Goal: Task Accomplishment & Management: Manage account settings

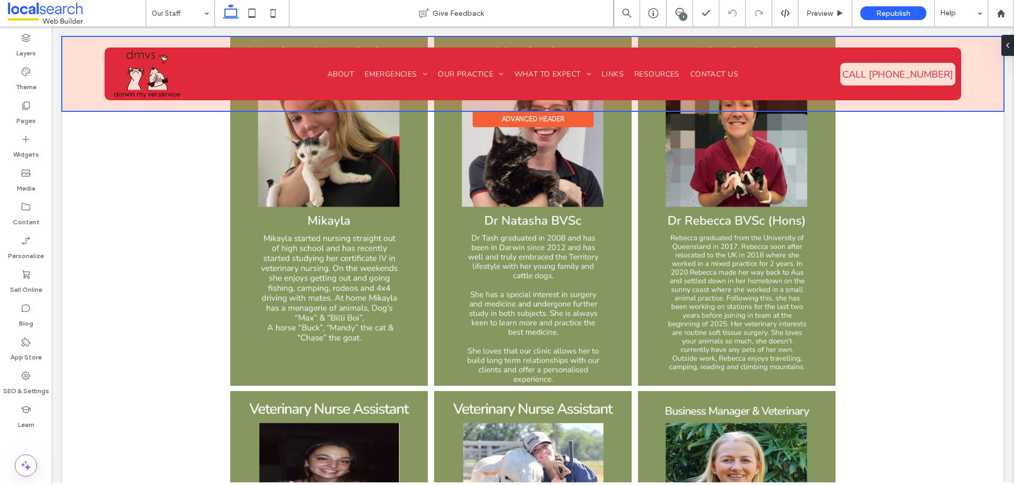
scroll to position [1848, 0]
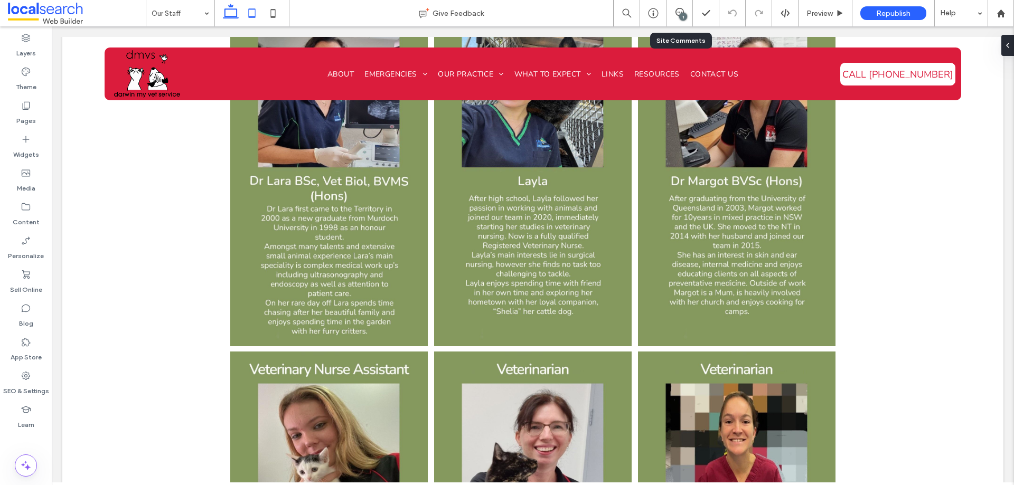
click at [258, 13] on icon at bounding box center [251, 13] width 21 height 21
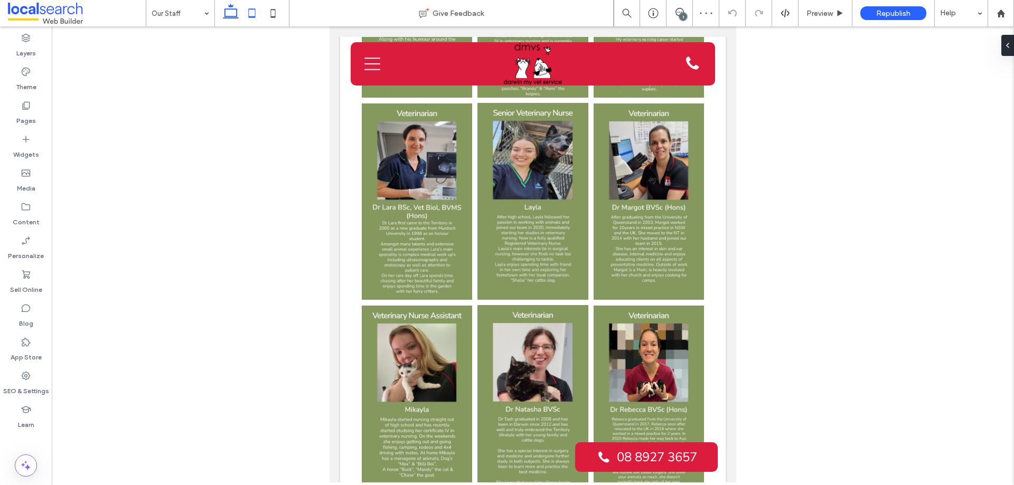
click at [232, 20] on icon at bounding box center [230, 13] width 21 height 21
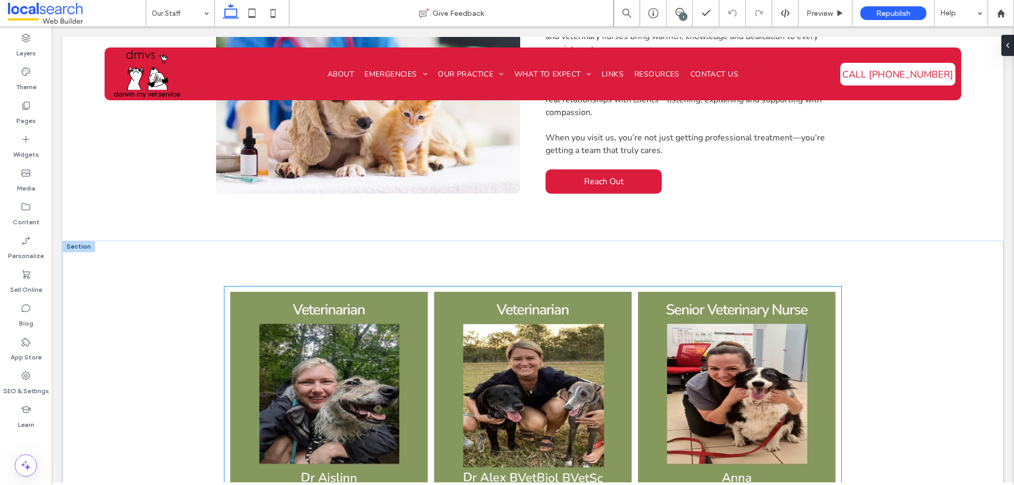
scroll to position [610, 0]
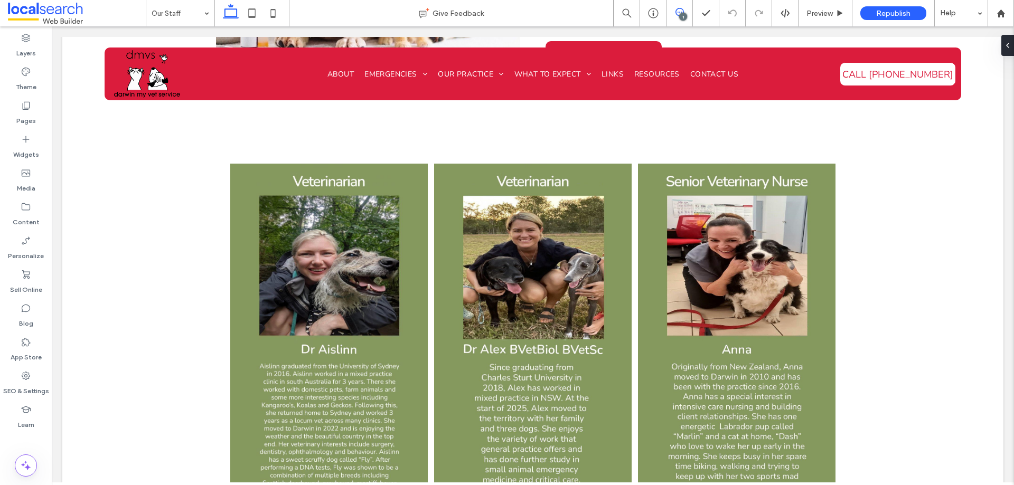
click at [677, 12] on icon at bounding box center [679, 12] width 8 height 8
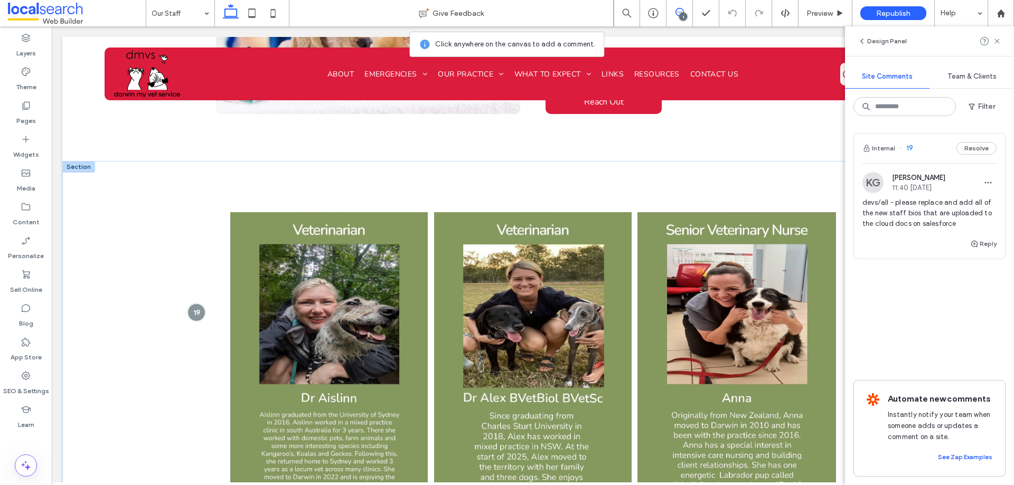
scroll to position [558, 0]
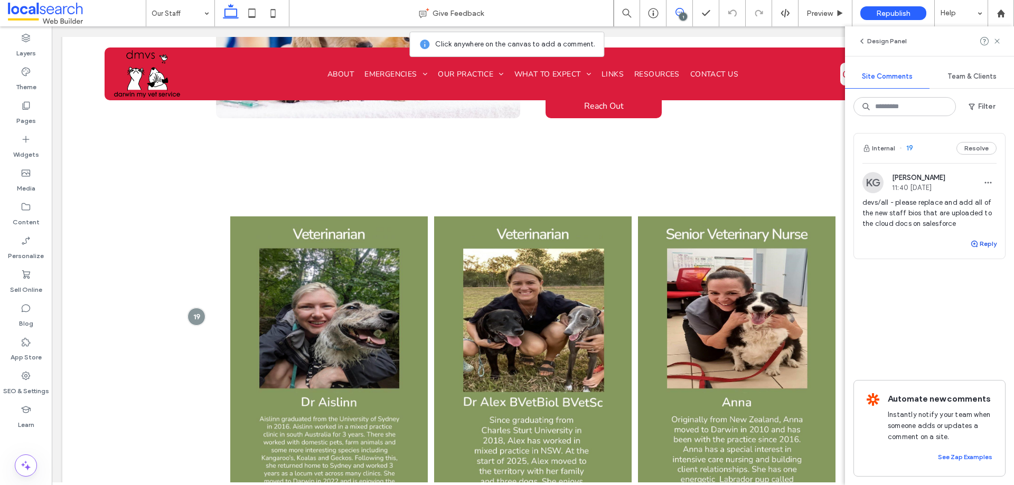
click at [990, 247] on button "Reply" at bounding box center [983, 244] width 26 height 13
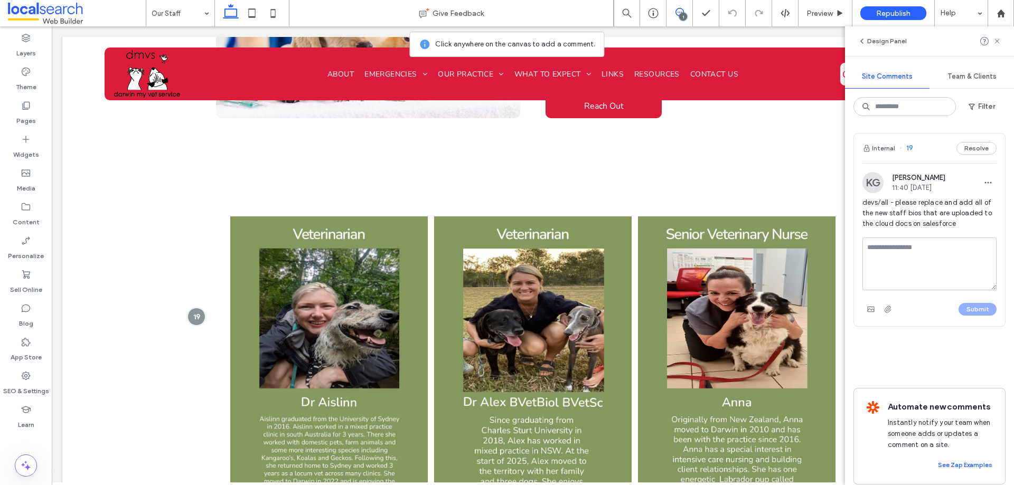
drag, startPoint x: 913, startPoint y: 275, endPoint x: 934, endPoint y: 265, distance: 22.9
click at [925, 266] on textarea at bounding box center [929, 264] width 134 height 53
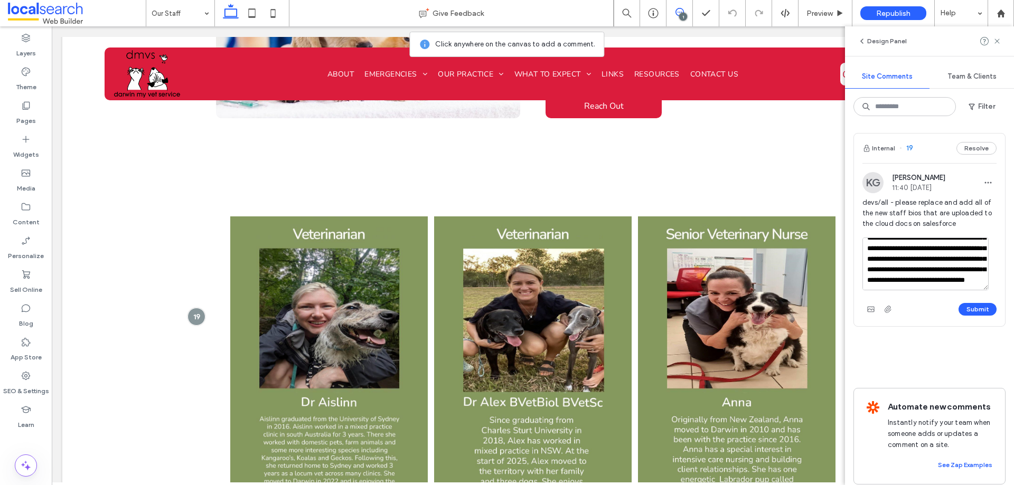
click at [899, 255] on textarea "**********" at bounding box center [925, 264] width 126 height 53
click at [901, 255] on textarea "**********" at bounding box center [925, 264] width 126 height 53
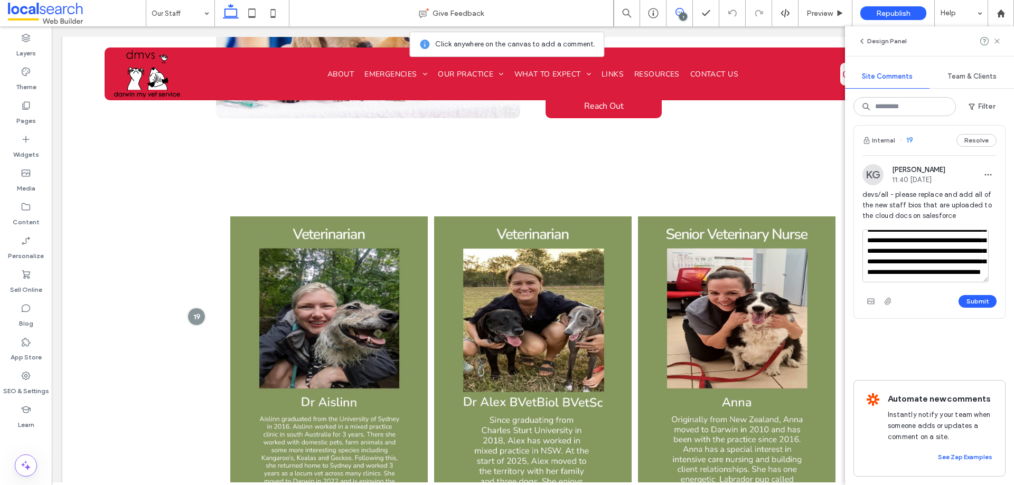
scroll to position [20, 0]
click at [895, 259] on textarea "**********" at bounding box center [925, 256] width 126 height 53
click at [966, 258] on textarea "**********" at bounding box center [925, 256] width 126 height 53
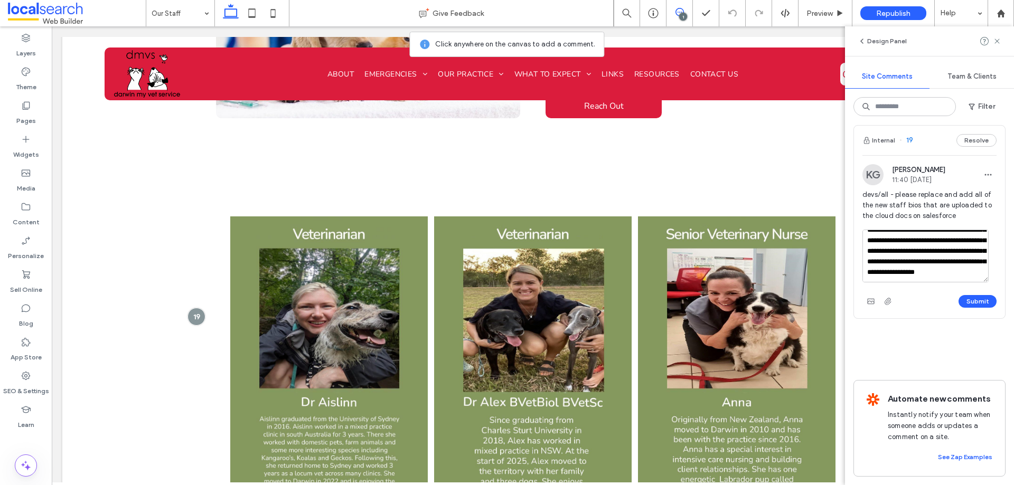
click at [920, 265] on textarea "**********" at bounding box center [925, 256] width 126 height 53
click at [902, 262] on textarea "**********" at bounding box center [925, 256] width 126 height 53
click at [928, 234] on textarea "**********" at bounding box center [925, 256] width 126 height 53
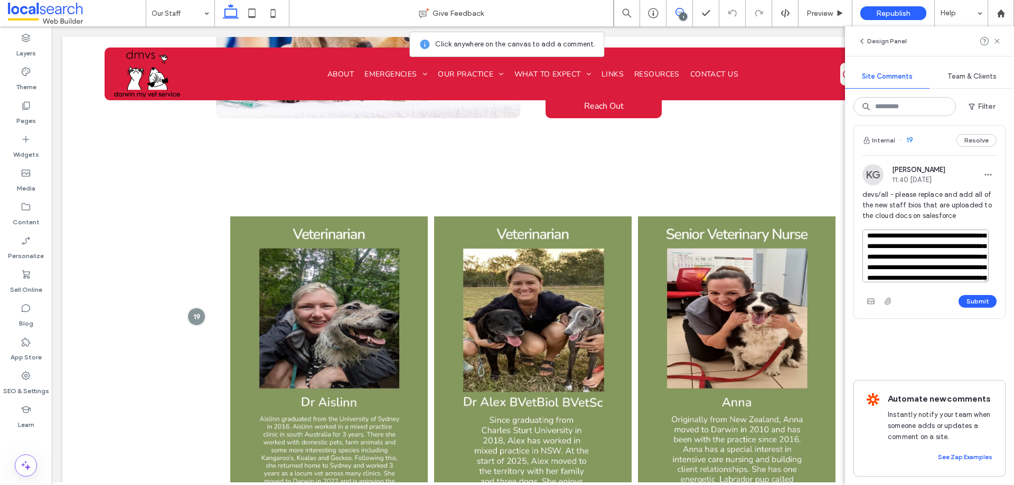
paste textarea "**"
click at [873, 231] on textarea "**********" at bounding box center [925, 256] width 126 height 53
click at [930, 259] on textarea "**********" at bounding box center [925, 256] width 126 height 53
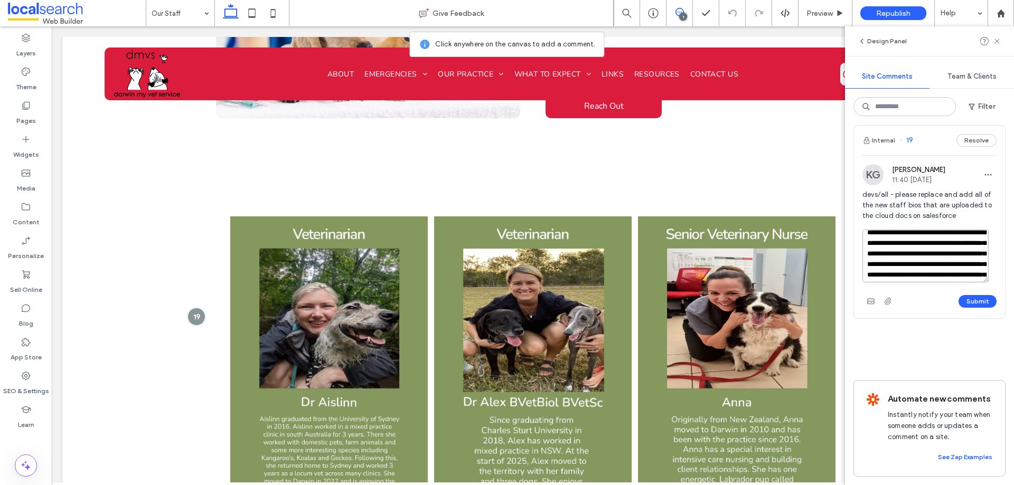
scroll to position [0, 0]
type textarea "**********"
click at [964, 295] on button "Submit" at bounding box center [977, 301] width 38 height 13
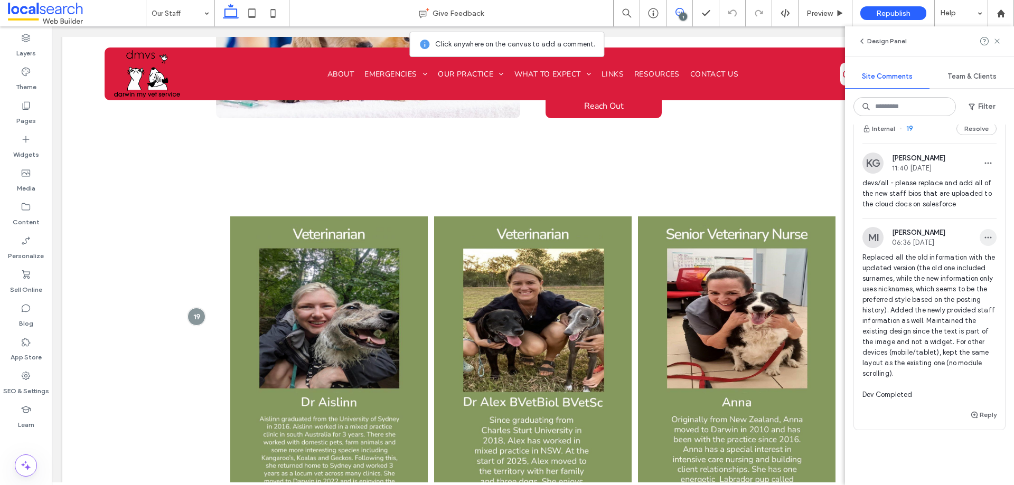
click at [984, 233] on icon "button" at bounding box center [988, 237] width 8 height 8
click at [969, 258] on div "Edit" at bounding box center [941, 265] width 94 height 20
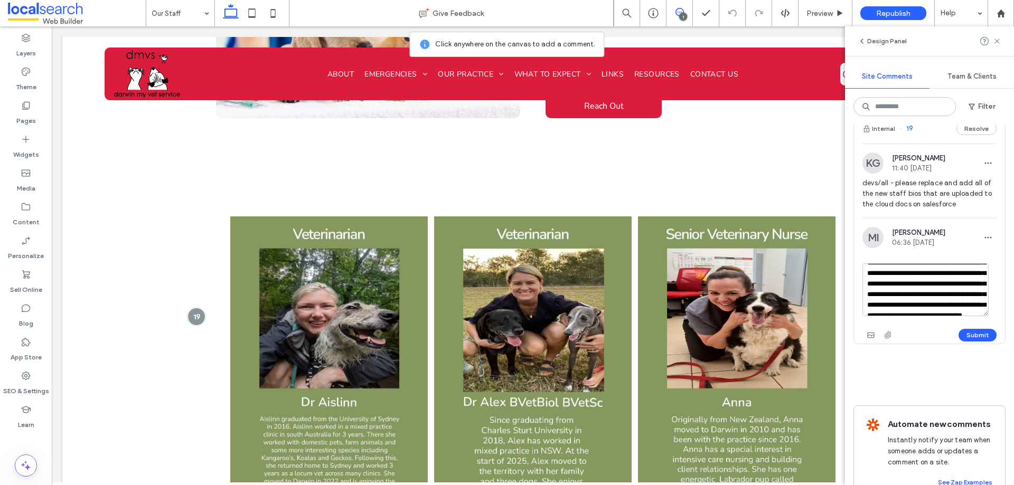
scroll to position [32, 0]
drag, startPoint x: 915, startPoint y: 304, endPoint x: 927, endPoint y: 290, distance: 18.7
click at [927, 290] on textarea "**********" at bounding box center [925, 289] width 126 height 53
click at [939, 271] on textarea "**********" at bounding box center [925, 289] width 126 height 53
paste textarea "**********"
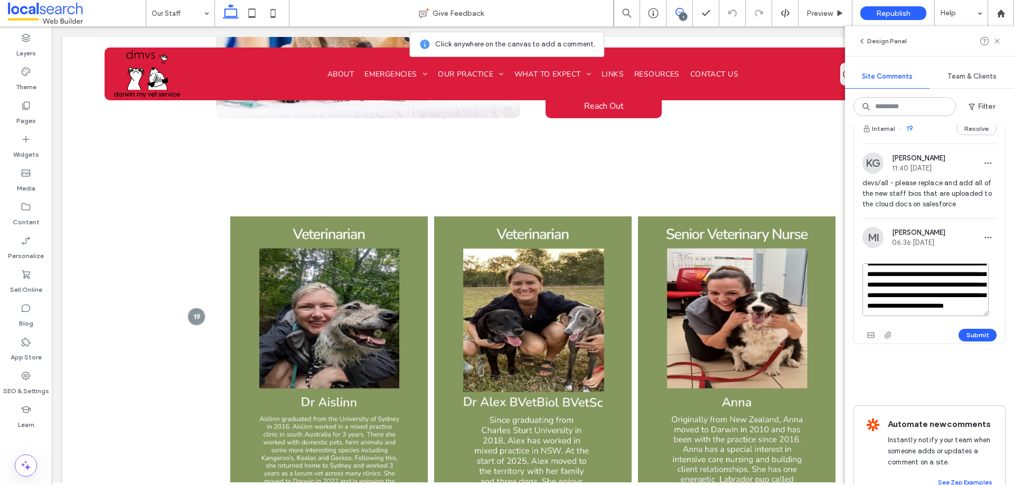
scroll to position [130, 0]
type textarea "**********"
click at [969, 332] on button "Submit" at bounding box center [977, 335] width 38 height 13
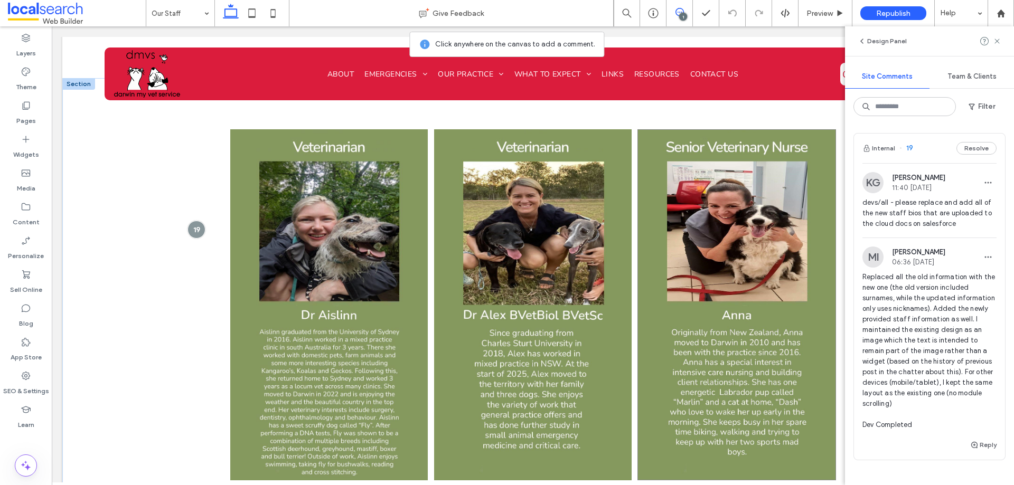
scroll to position [663, 0]
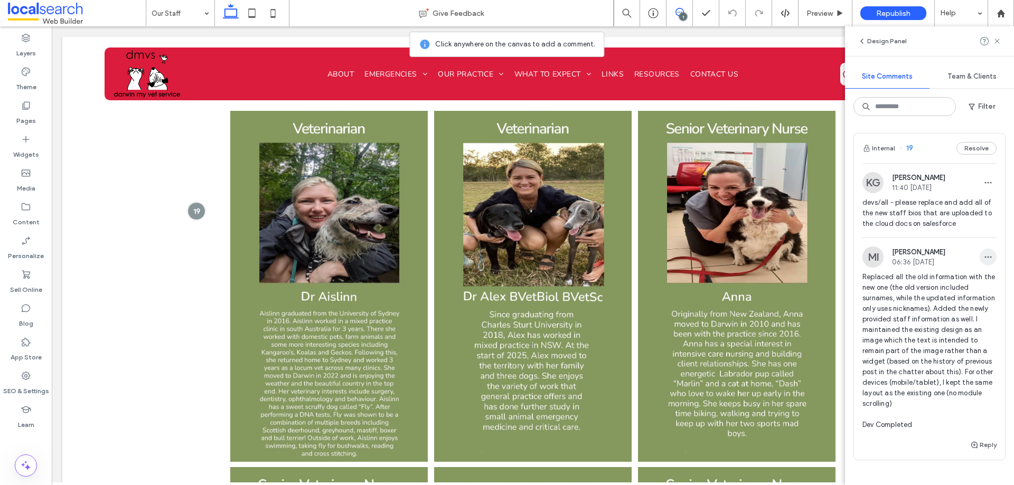
click at [979, 254] on span "button" at bounding box center [987, 257] width 17 height 17
click at [967, 280] on div "Edit" at bounding box center [941, 285] width 94 height 20
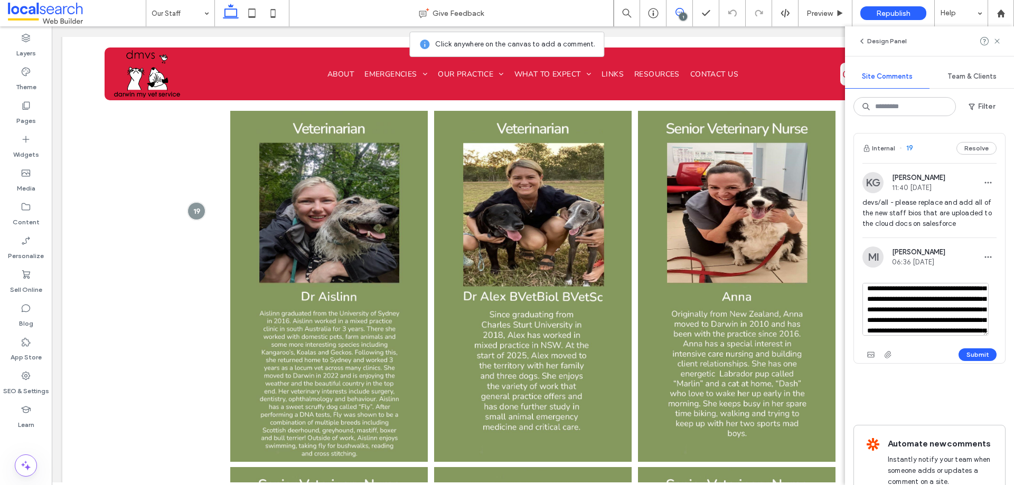
scroll to position [136, 0]
click at [952, 318] on textarea "**********" at bounding box center [925, 309] width 126 height 53
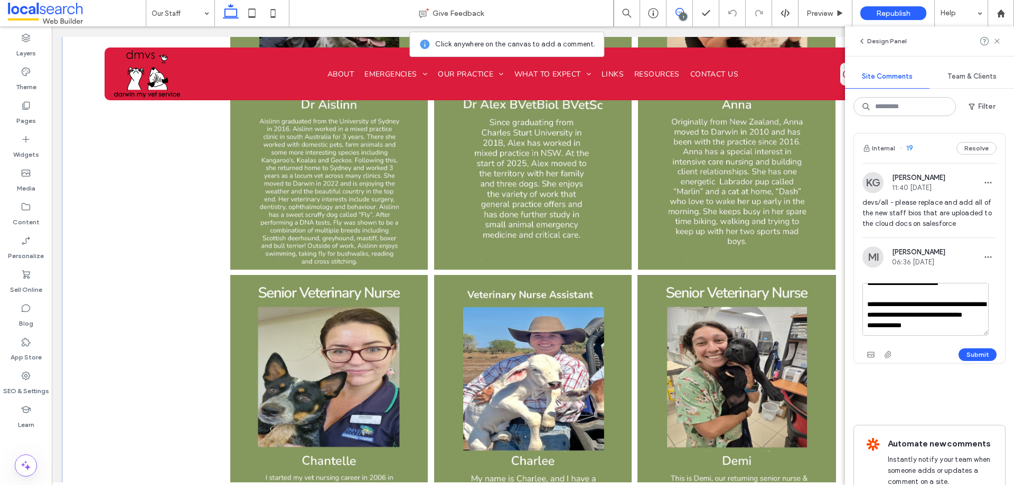
scroll to position [874, 0]
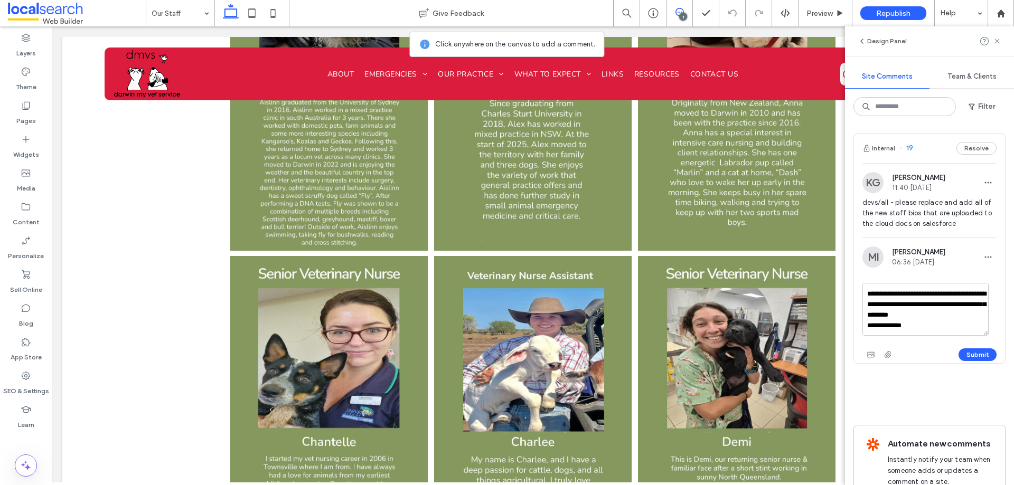
click at [866, 312] on textarea "**********" at bounding box center [925, 309] width 126 height 53
click at [871, 321] on textarea "**********" at bounding box center [925, 309] width 126 height 53
drag, startPoint x: 865, startPoint y: 311, endPoint x: 974, endPoint y: 314, distance: 108.3
click at [975, 313] on textarea "**********" at bounding box center [925, 309] width 126 height 53
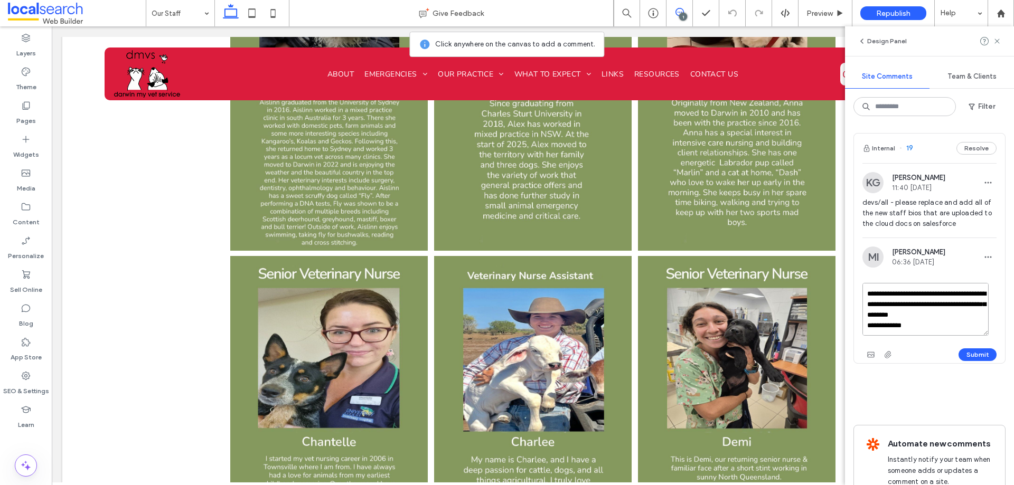
paste textarea
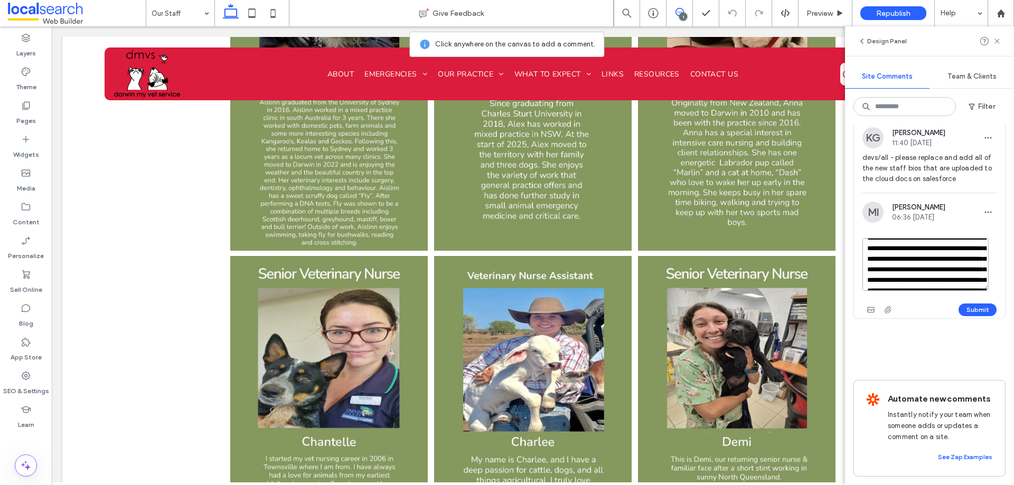
scroll to position [0, 0]
click at [915, 263] on textarea "**********" at bounding box center [925, 264] width 126 height 53
type textarea "**********"
click at [964, 304] on button "Submit" at bounding box center [977, 310] width 38 height 13
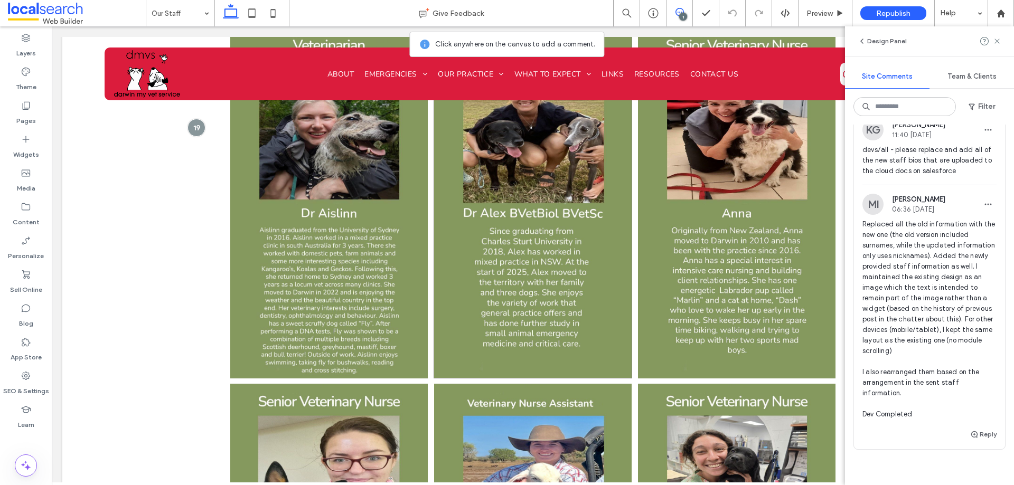
scroll to position [716, 0]
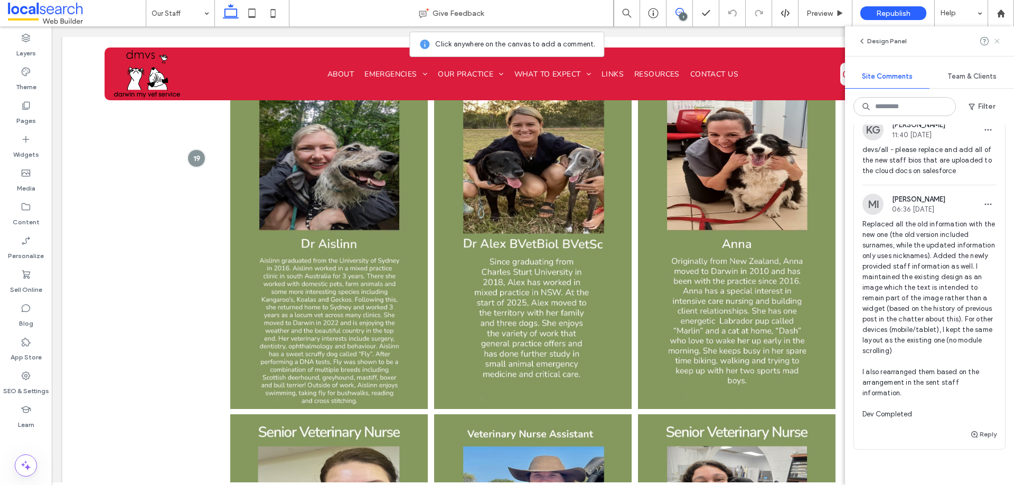
click at [995, 46] on span at bounding box center [997, 41] width 8 height 13
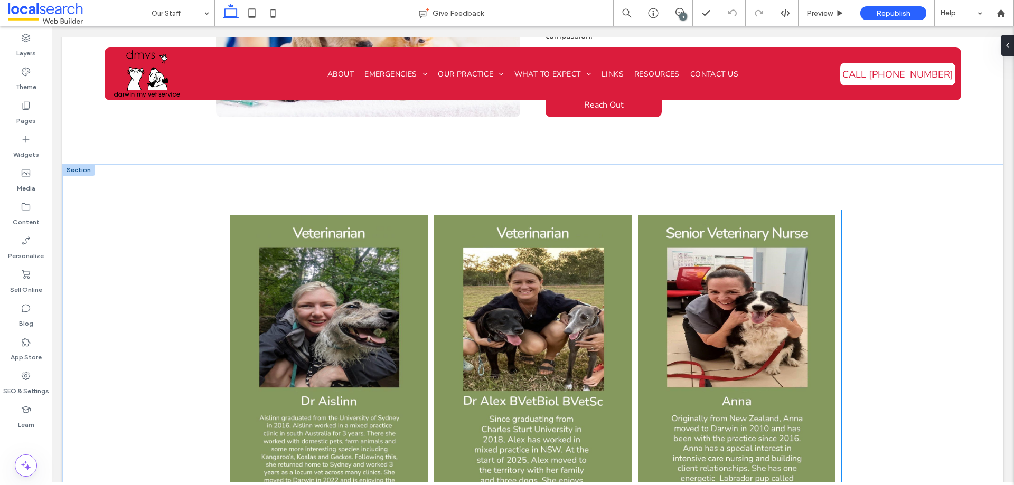
scroll to position [558, 0]
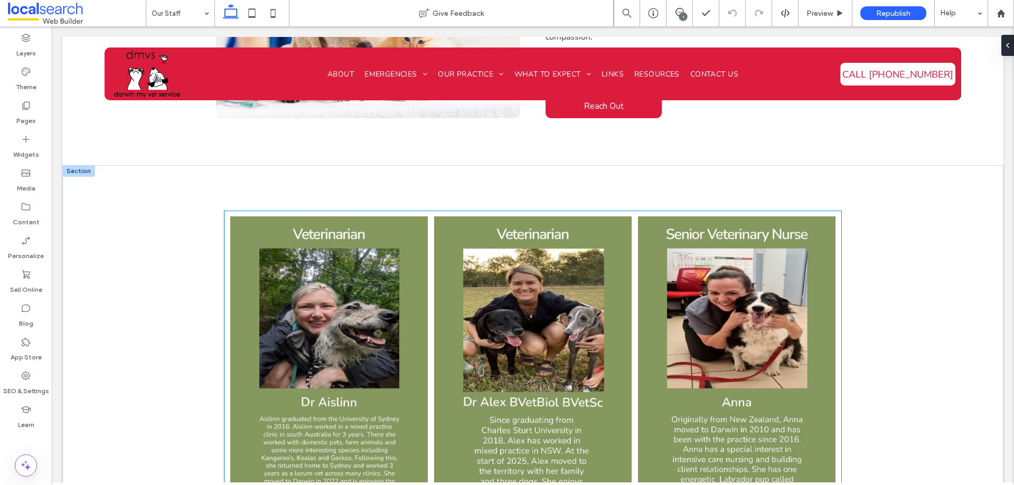
click at [545, 247] on link at bounding box center [533, 391] width 199 height 351
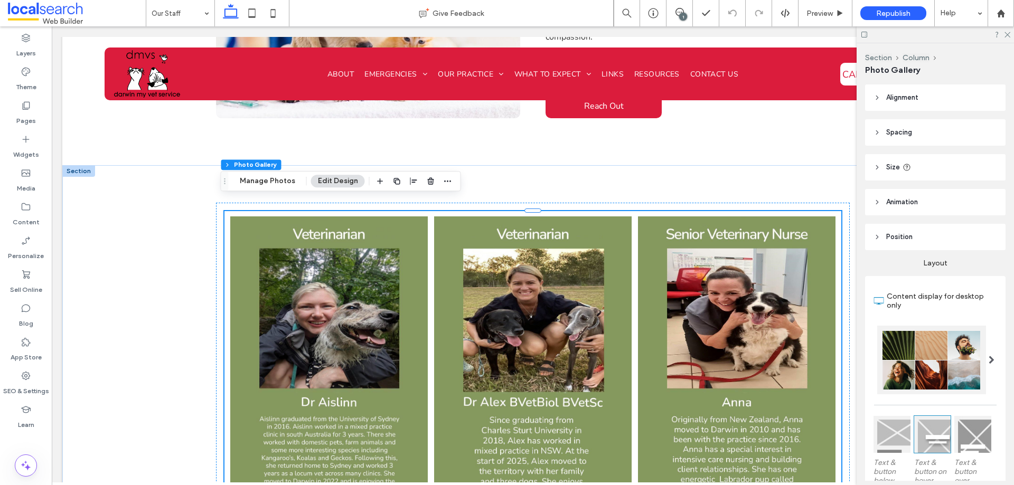
click at [545, 247] on link at bounding box center [533, 391] width 199 height 351
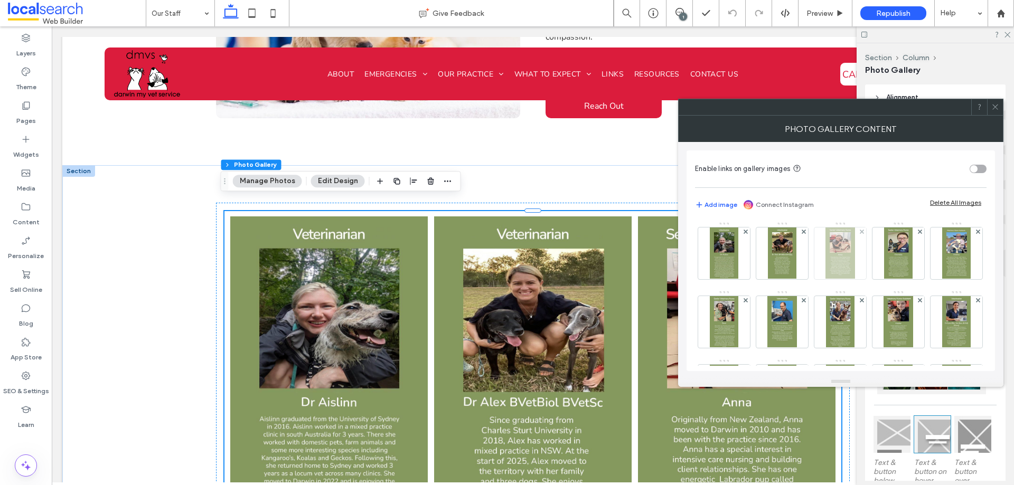
drag, startPoint x: 716, startPoint y: 259, endPoint x: 758, endPoint y: 261, distance: 41.8
click at [715, 259] on img at bounding box center [724, 254] width 29 height 52
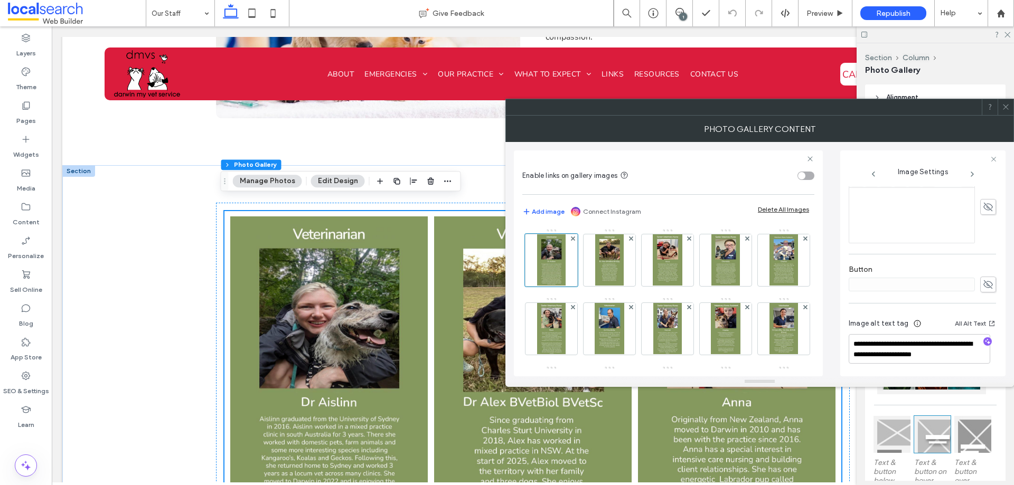
scroll to position [262, 0]
click at [1004, 112] on span at bounding box center [1006, 107] width 8 height 16
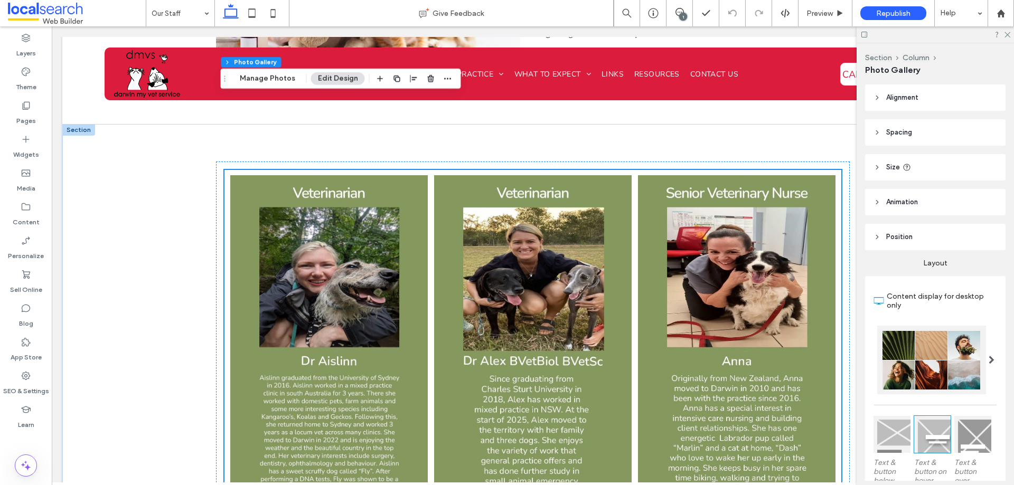
scroll to position [505, 0]
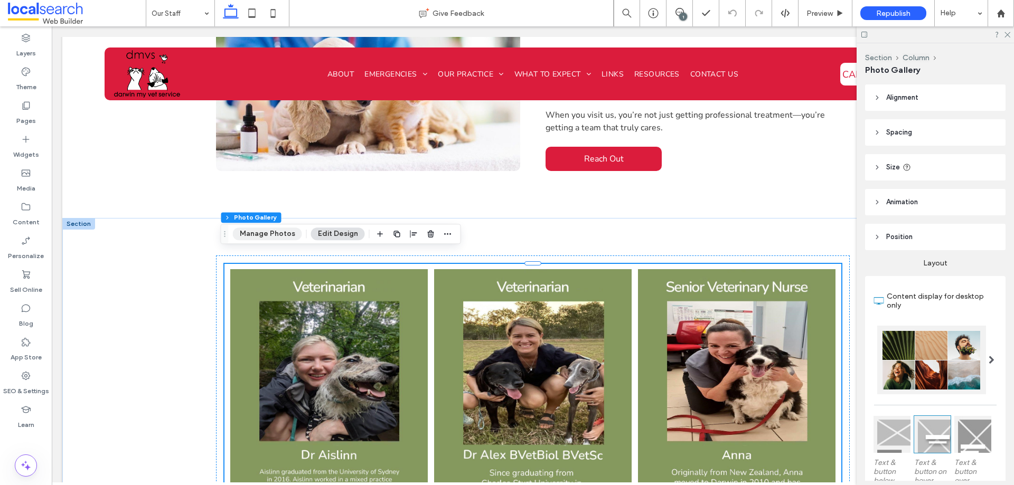
click at [269, 233] on button "Manage Photos" at bounding box center [267, 234] width 69 height 13
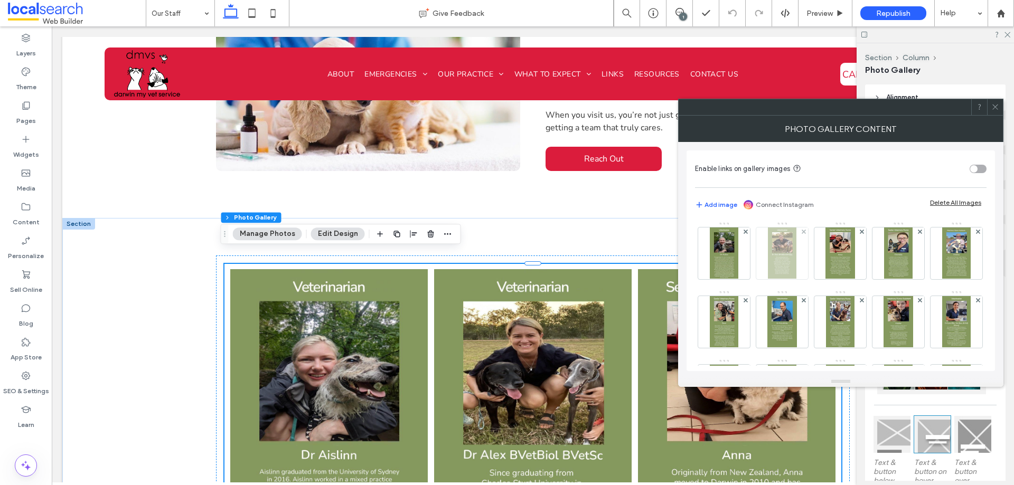
drag, startPoint x: 721, startPoint y: 269, endPoint x: 727, endPoint y: 269, distance: 5.3
click at [722, 269] on img at bounding box center [724, 254] width 29 height 52
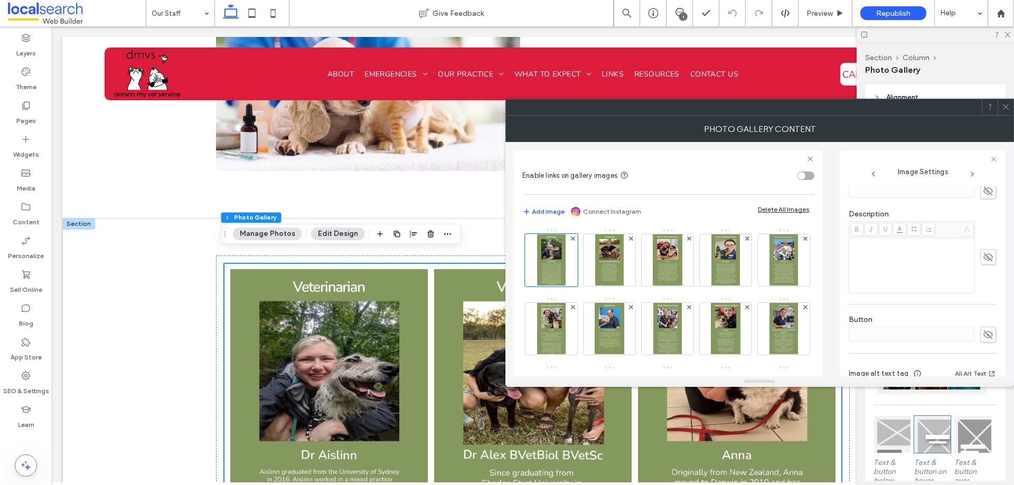
scroll to position [262, 0]
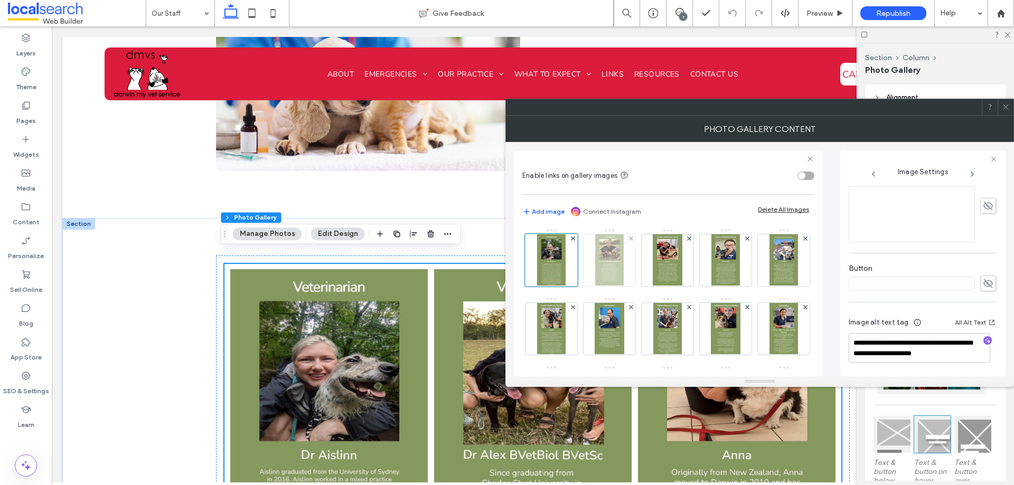
click at [598, 266] on img at bounding box center [609, 260] width 29 height 52
drag, startPoint x: 664, startPoint y: 269, endPoint x: 684, endPoint y: 272, distance: 19.9
click at [664, 269] on img at bounding box center [667, 260] width 29 height 52
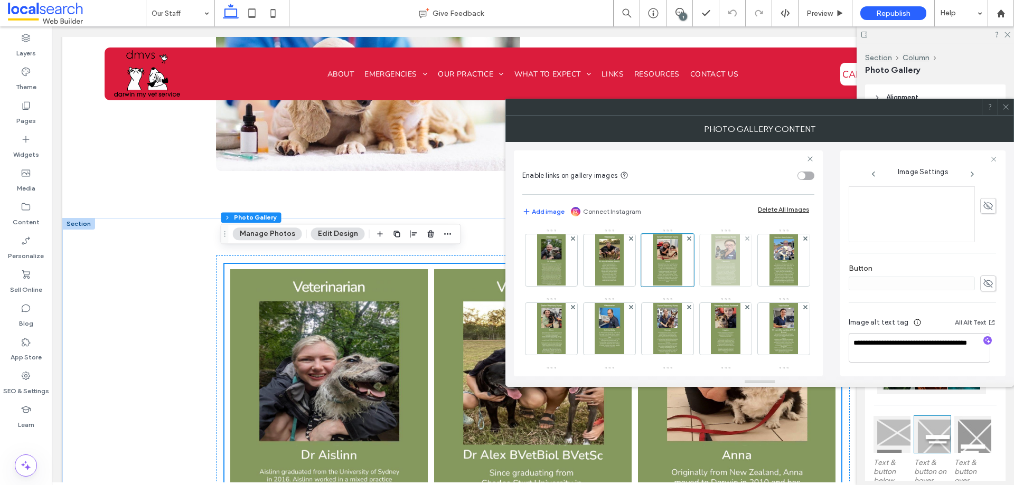
click at [716, 271] on img at bounding box center [725, 260] width 29 height 52
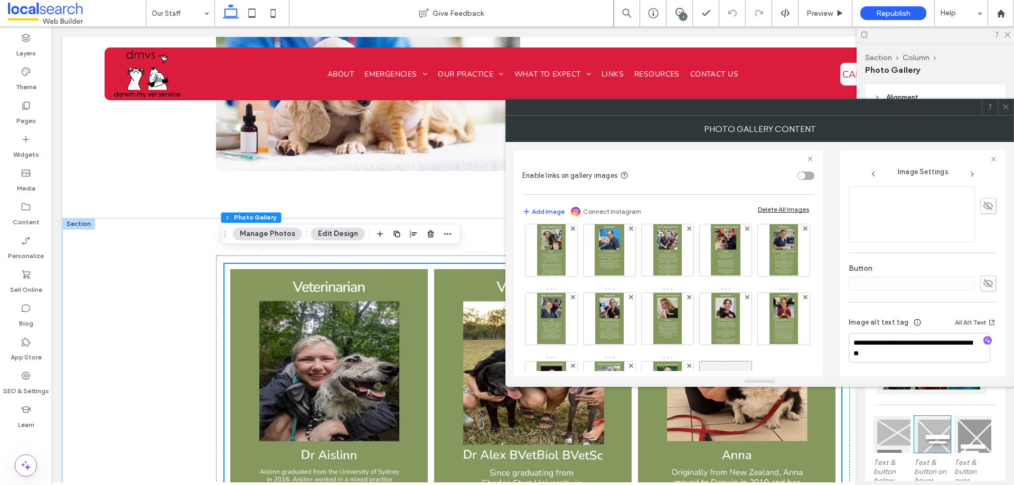
scroll to position [53, 0]
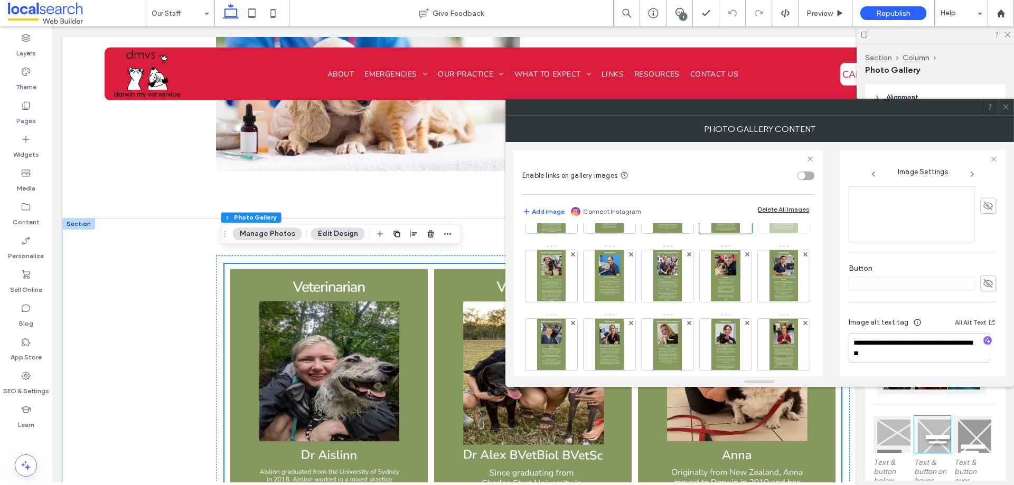
click at [769, 233] on img at bounding box center [783, 208] width 29 height 52
click at [566, 282] on img at bounding box center [551, 276] width 29 height 52
click at [624, 285] on img at bounding box center [609, 276] width 29 height 52
drag, startPoint x: 722, startPoint y: 286, endPoint x: 702, endPoint y: 295, distance: 21.8
click at [682, 286] on img at bounding box center [667, 276] width 29 height 52
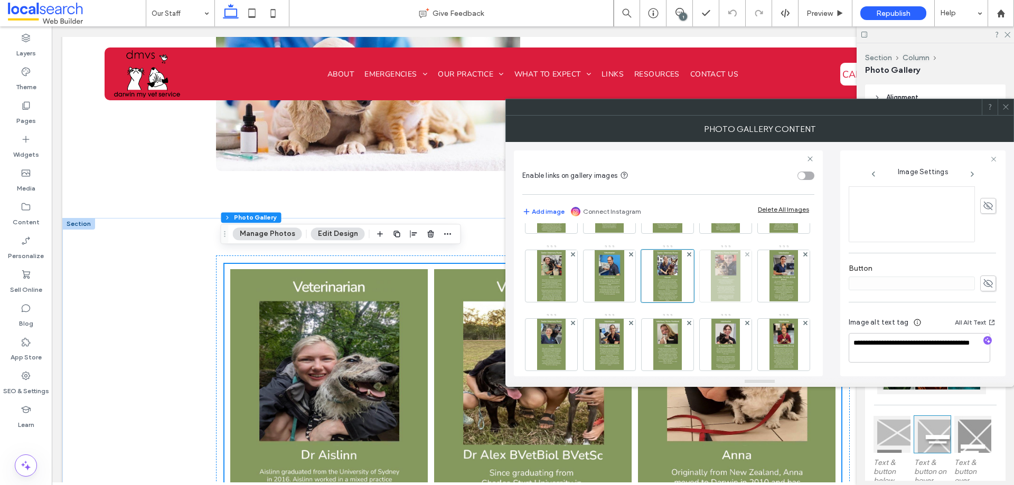
click at [711, 302] on img at bounding box center [725, 276] width 29 height 52
click at [769, 302] on img at bounding box center [783, 276] width 29 height 52
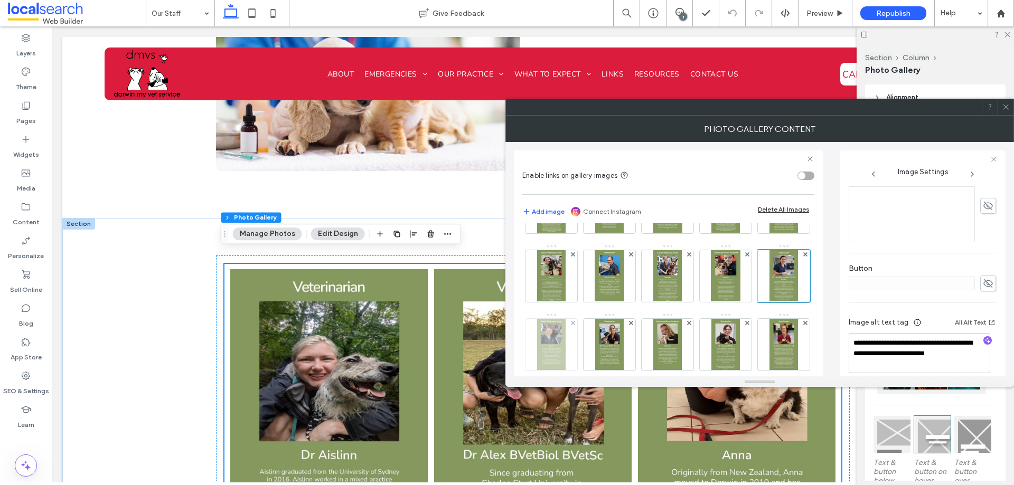
click at [566, 351] on img at bounding box center [551, 345] width 29 height 52
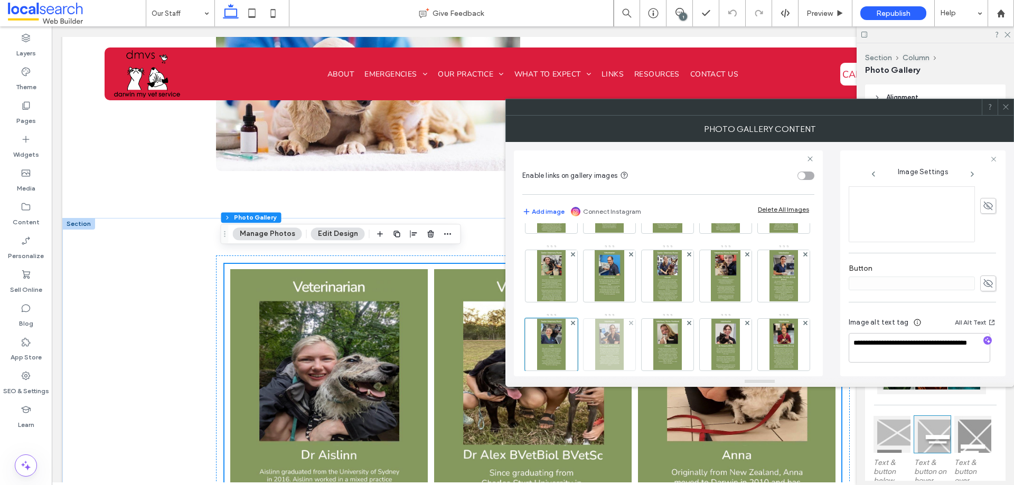
click at [624, 347] on img at bounding box center [609, 345] width 29 height 52
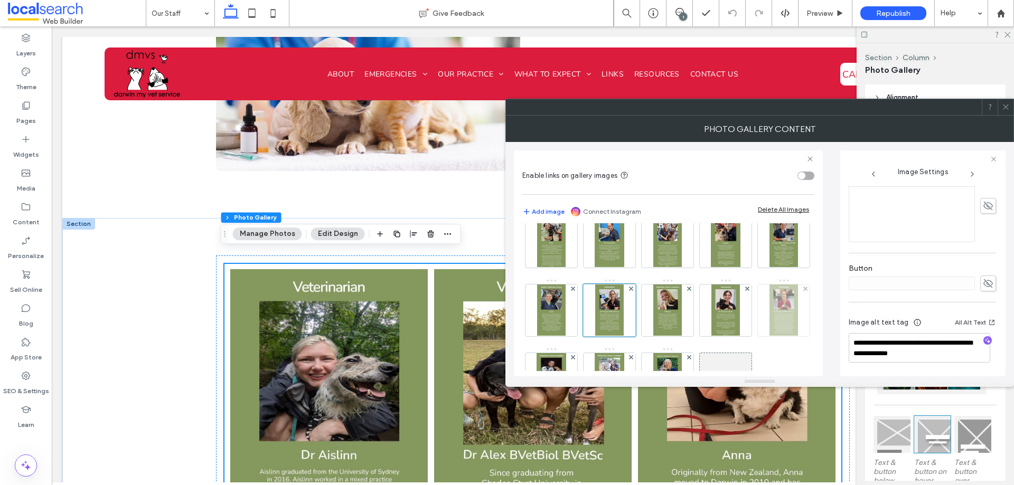
scroll to position [106, 0]
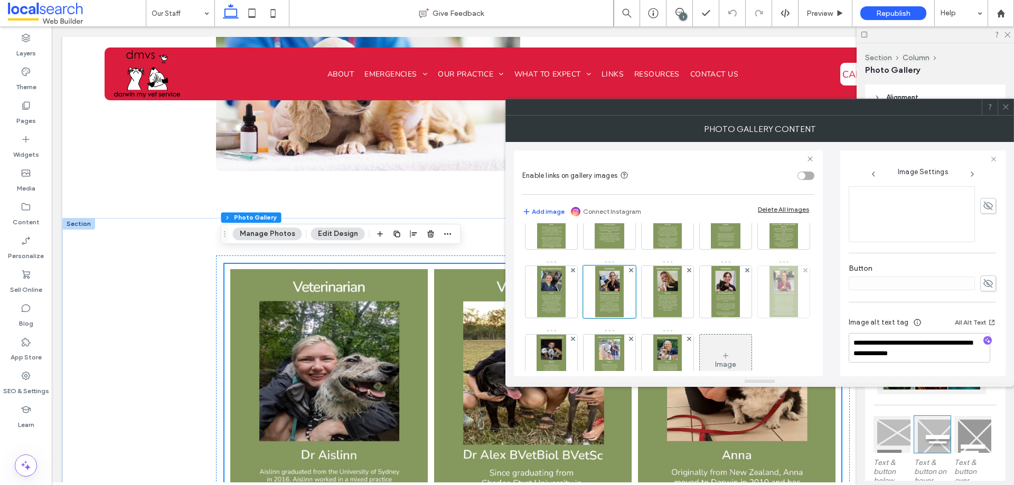
drag, startPoint x: 560, startPoint y: 343, endPoint x: 626, endPoint y: 359, distance: 67.5
click at [653, 318] on img at bounding box center [667, 292] width 29 height 52
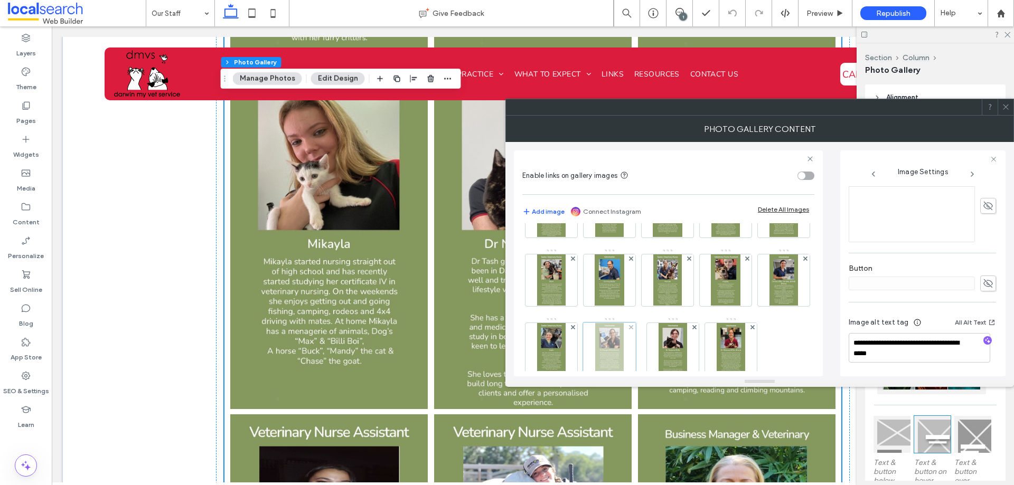
scroll to position [0, 0]
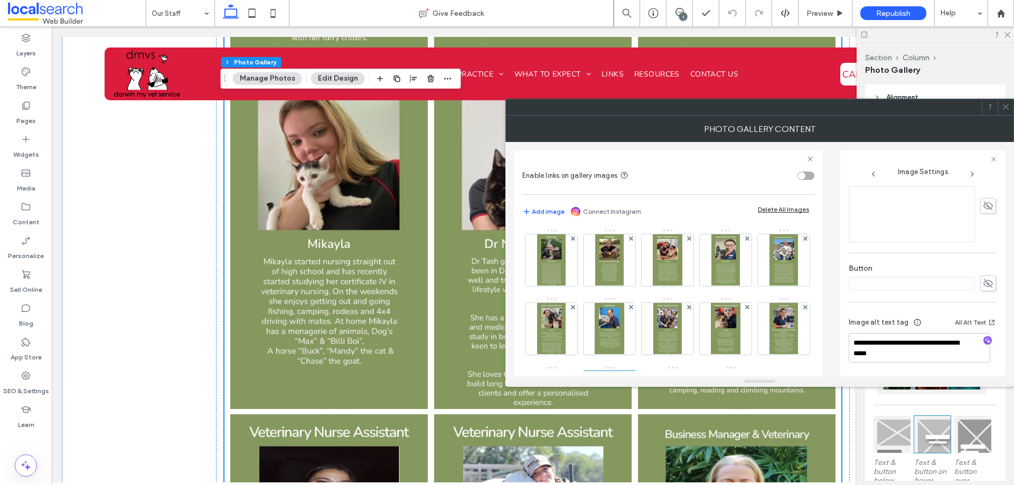
click at [1003, 106] on icon at bounding box center [1006, 107] width 8 height 8
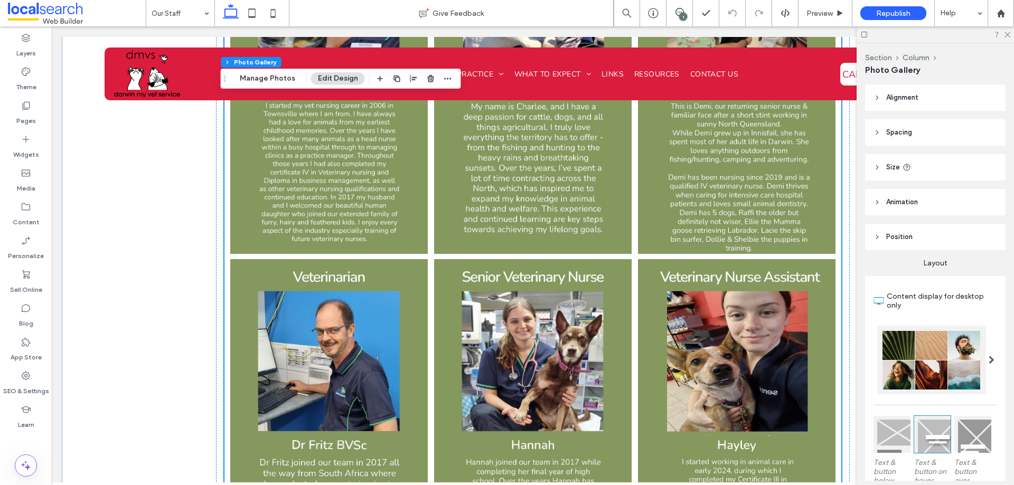
scroll to position [1191, 0]
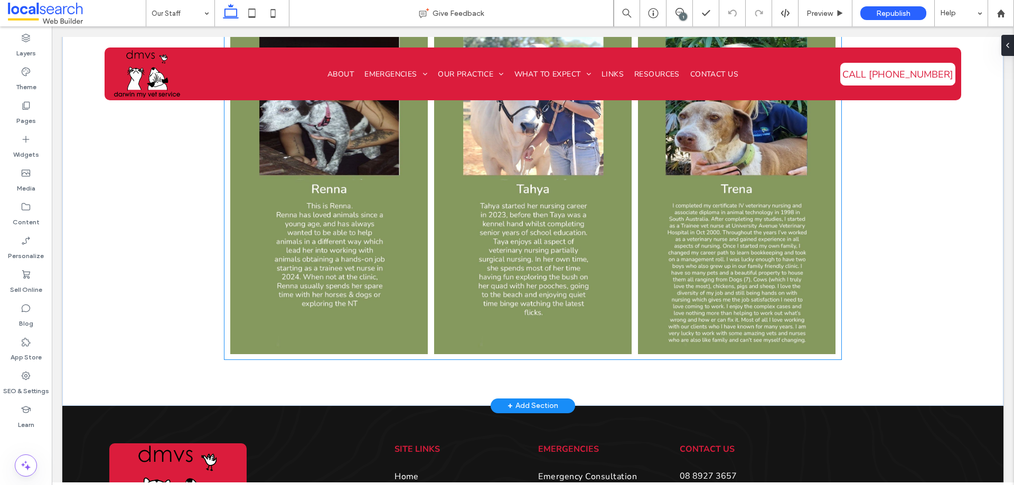
scroll to position [2534, 0]
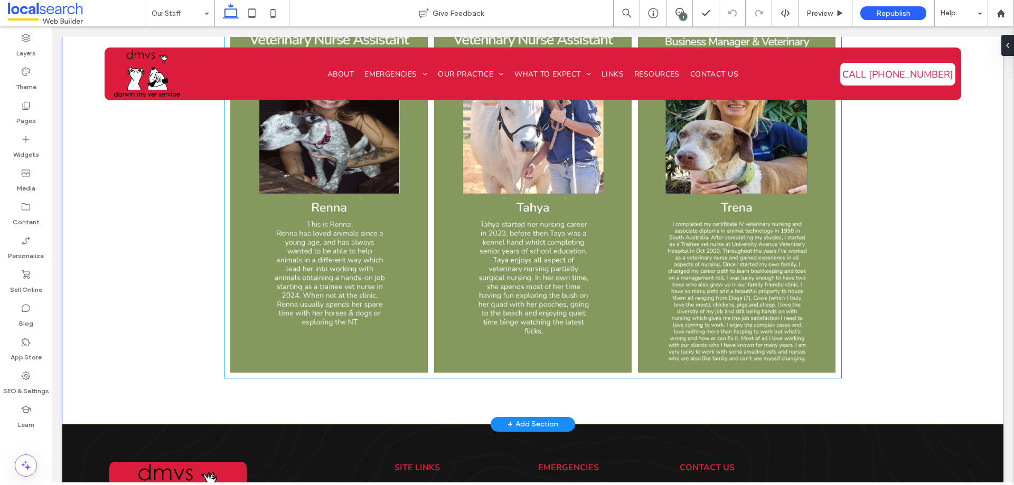
click at [571, 251] on link at bounding box center [533, 197] width 199 height 351
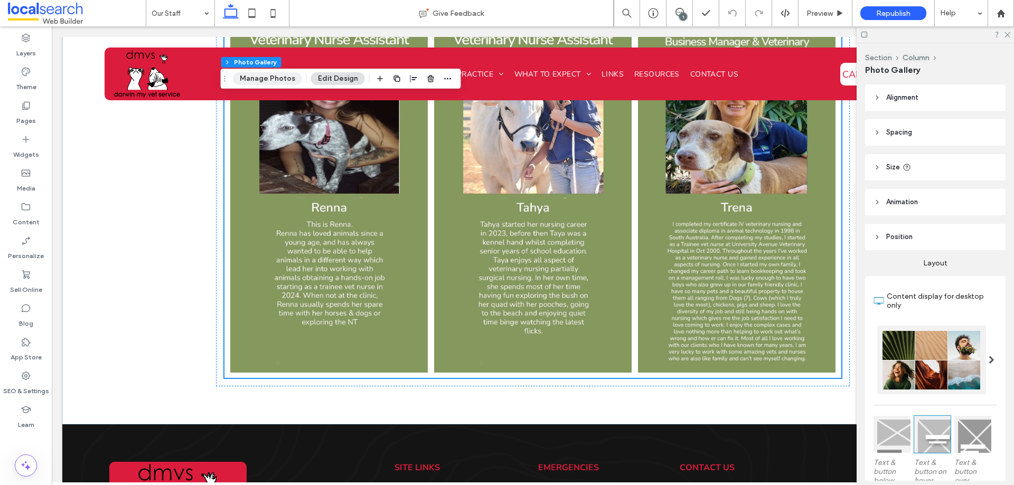
click at [277, 82] on button "Manage Photos" at bounding box center [267, 78] width 69 height 13
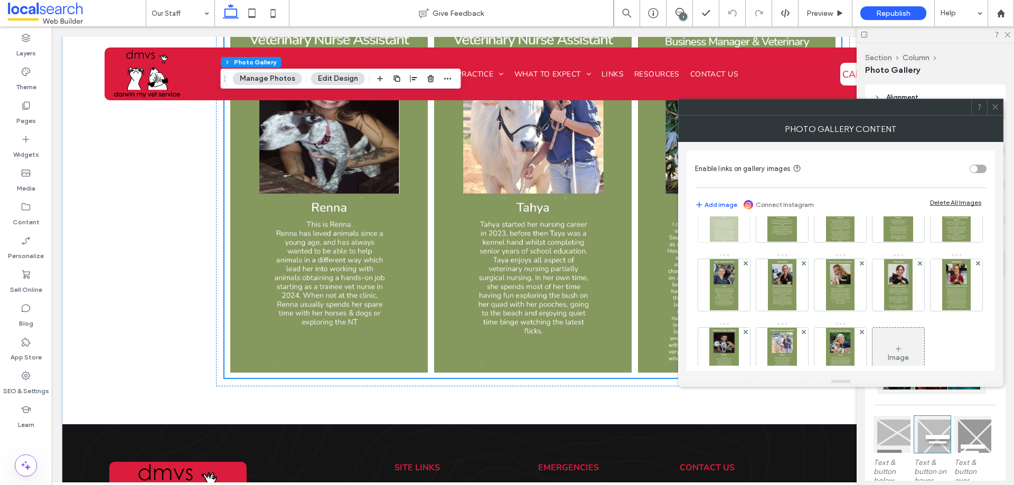
scroll to position [205, 0]
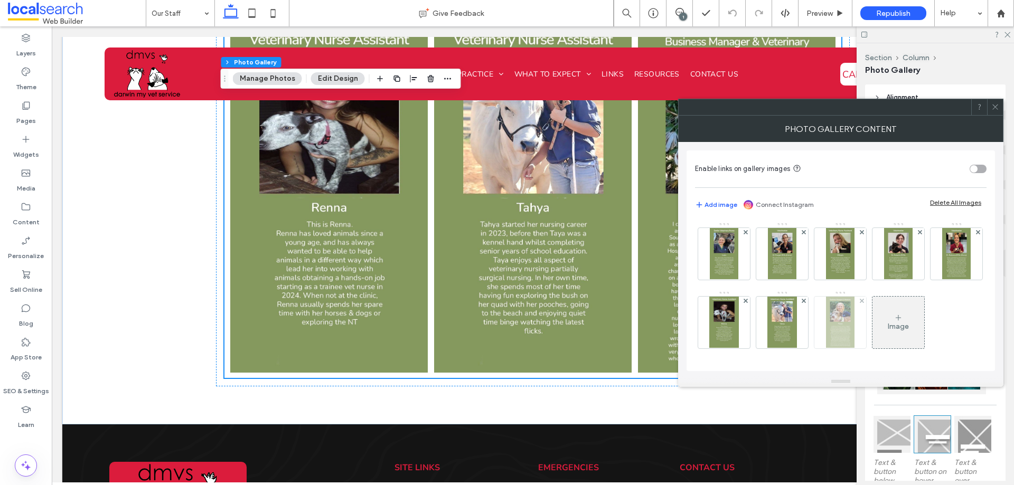
click at [814, 329] on div at bounding box center [840, 323] width 52 height 52
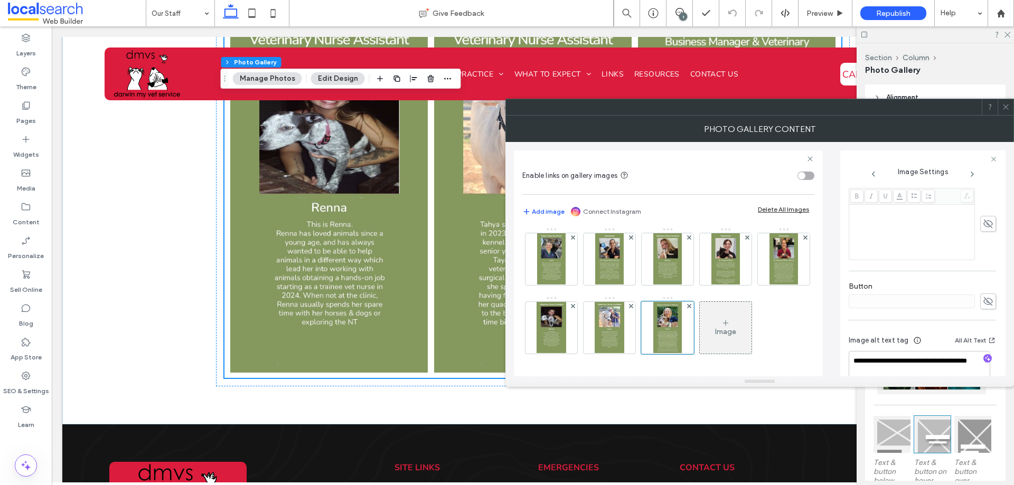
scroll to position [262, 0]
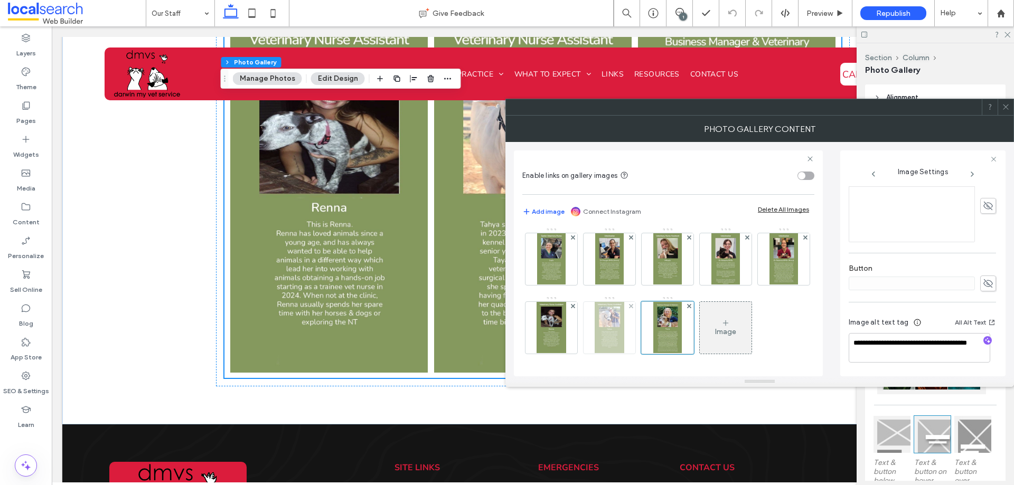
click at [595, 337] on img at bounding box center [609, 328] width 29 height 52
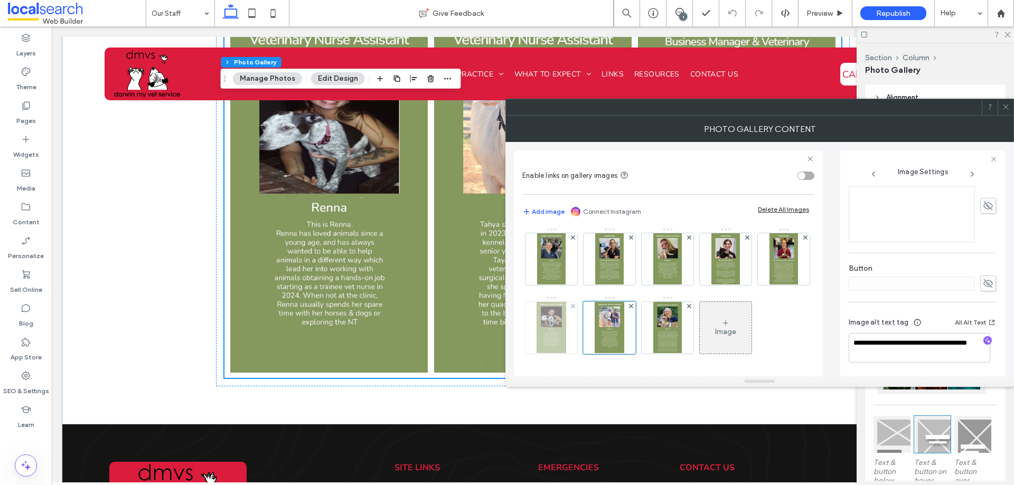
click at [566, 302] on img at bounding box center [550, 328] width 29 height 52
click at [769, 273] on img at bounding box center [783, 259] width 29 height 52
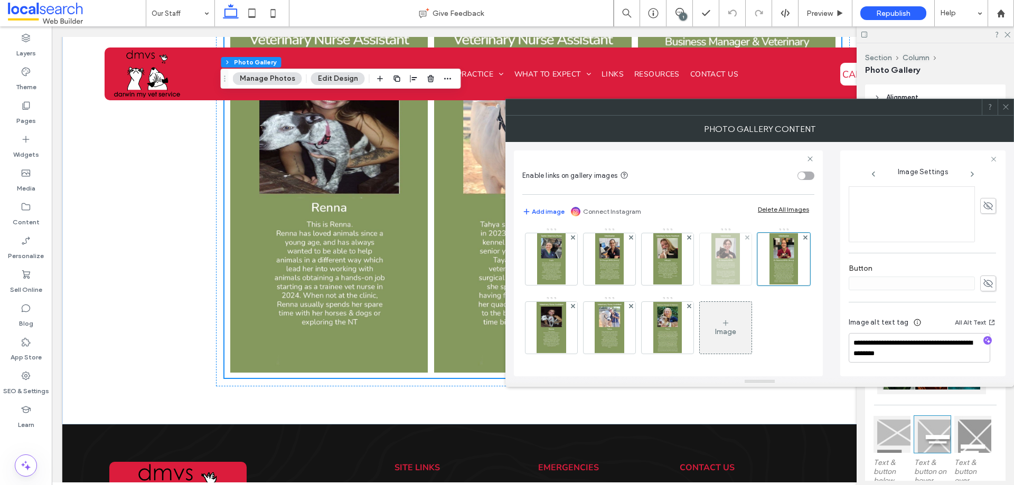
click at [711, 271] on img at bounding box center [725, 259] width 29 height 52
click at [653, 266] on img at bounding box center [667, 259] width 29 height 52
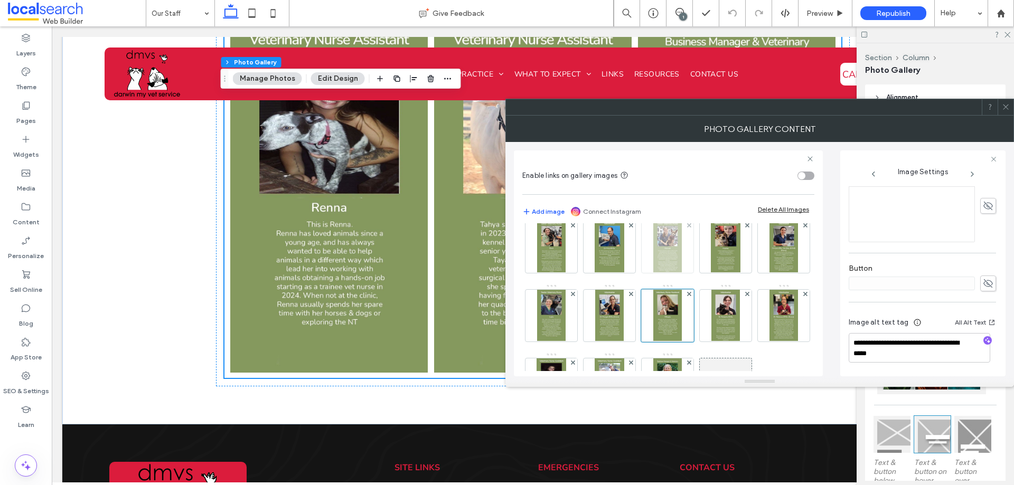
scroll to position [47, 0]
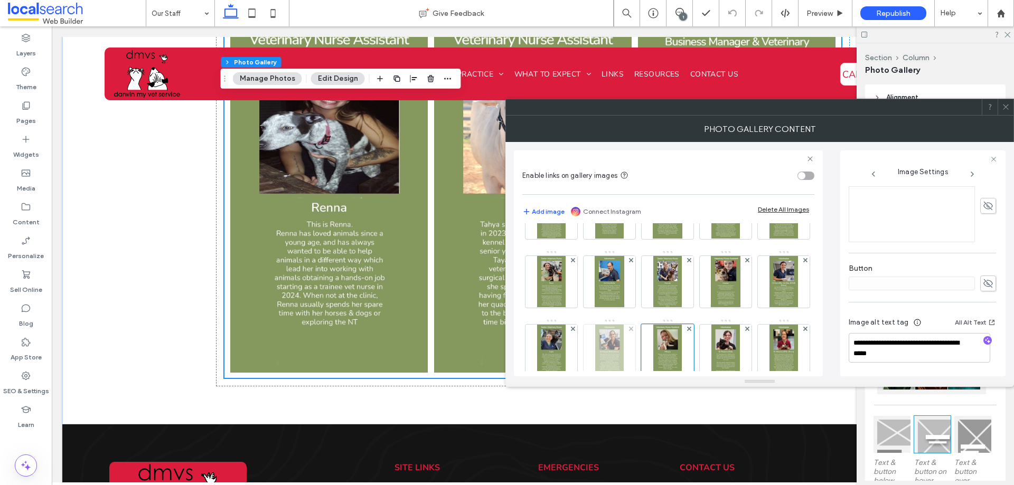
click at [624, 348] on img at bounding box center [609, 351] width 29 height 52
click at [566, 355] on img at bounding box center [551, 351] width 29 height 52
click at [769, 308] on img at bounding box center [783, 282] width 29 height 52
click at [711, 308] on img at bounding box center [725, 282] width 29 height 52
click at [682, 292] on img at bounding box center [667, 282] width 29 height 52
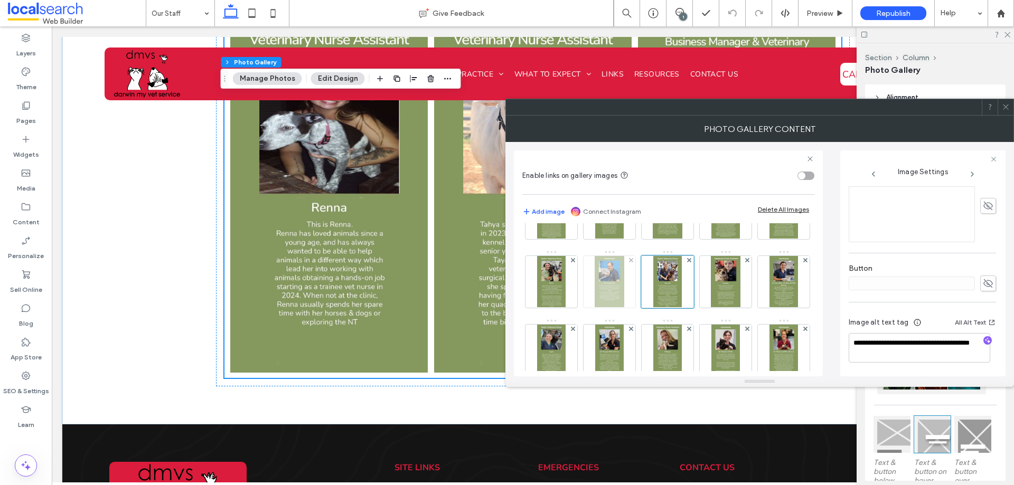
click at [635, 297] on div at bounding box center [609, 282] width 52 height 52
click at [566, 300] on img at bounding box center [551, 282] width 29 height 52
click at [769, 239] on img at bounding box center [783, 213] width 29 height 52
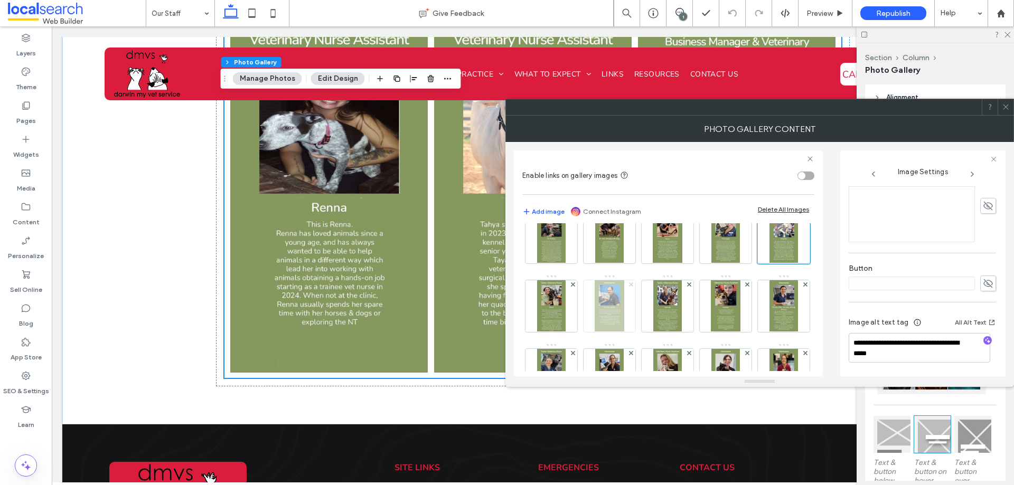
scroll to position [0, 0]
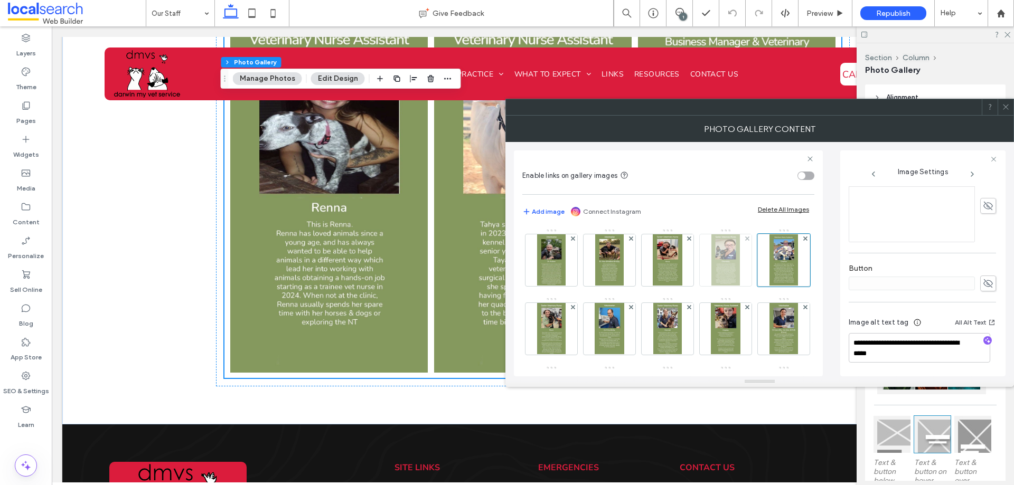
click at [718, 280] on img at bounding box center [725, 260] width 29 height 52
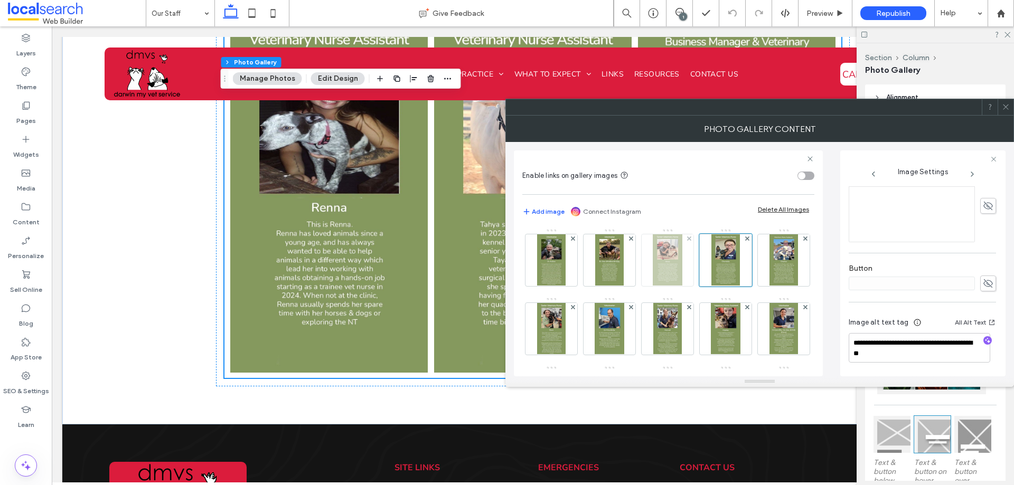
click at [664, 279] on img at bounding box center [667, 260] width 29 height 52
click at [616, 283] on img at bounding box center [609, 260] width 29 height 52
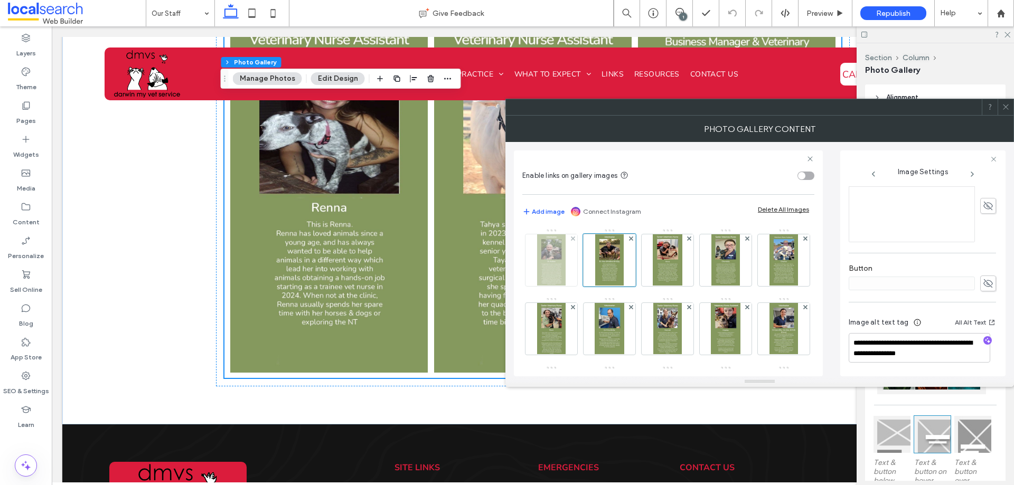
click at [543, 283] on img at bounding box center [551, 260] width 29 height 52
click at [1004, 109] on use at bounding box center [1005, 107] width 5 height 5
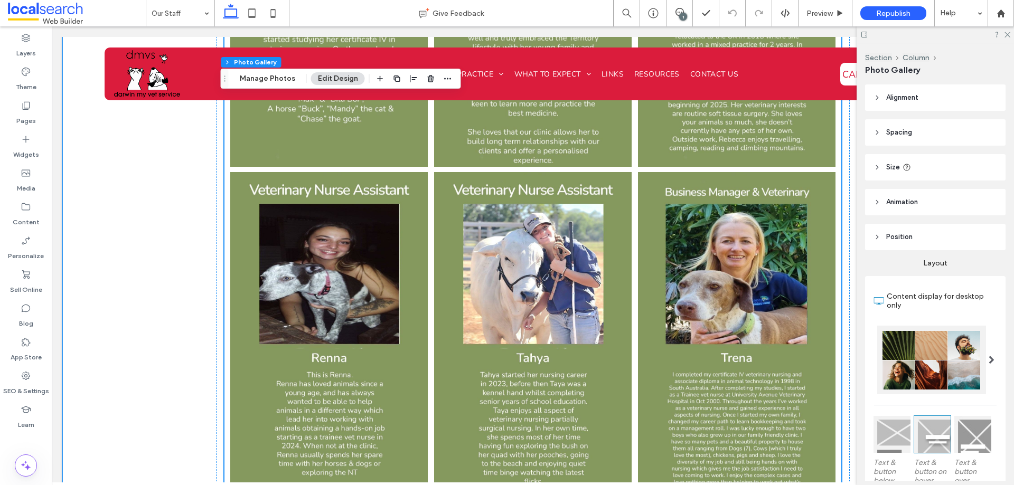
scroll to position [2323, 0]
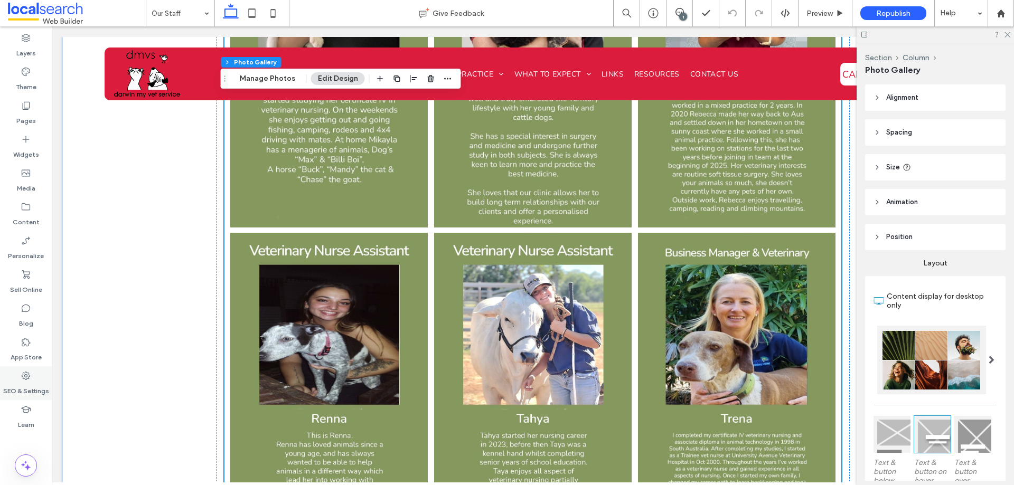
click at [35, 380] on div "SEO & Settings" at bounding box center [26, 383] width 52 height 34
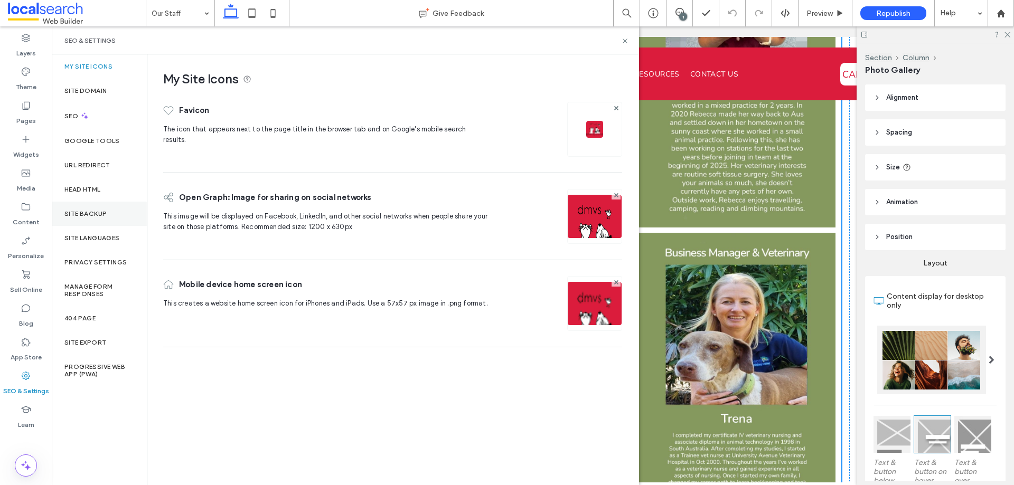
click at [93, 218] on div "Site Backup" at bounding box center [99, 214] width 95 height 24
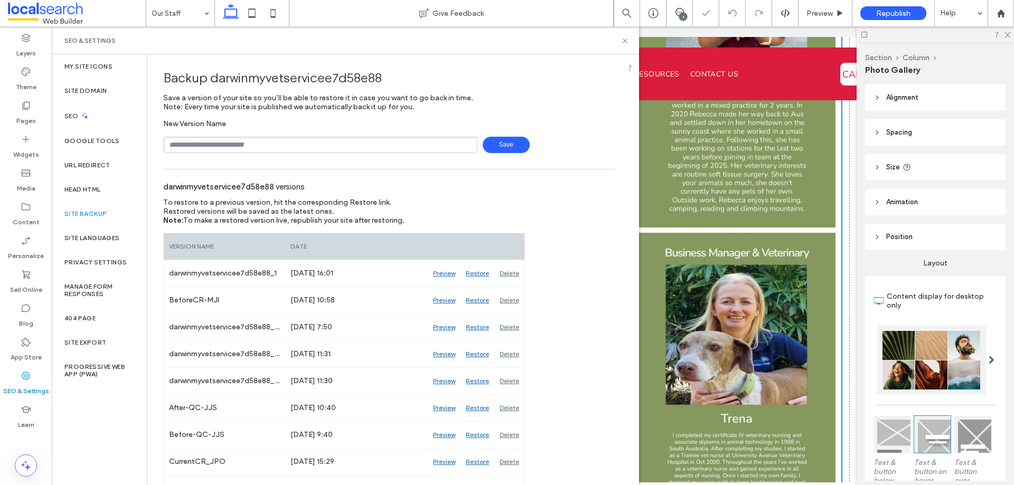
click at [299, 149] on input "text" at bounding box center [320, 145] width 314 height 16
type input "**********"
drag, startPoint x: 238, startPoint y: 145, endPoint x: -161, endPoint y: 148, distance: 398.7
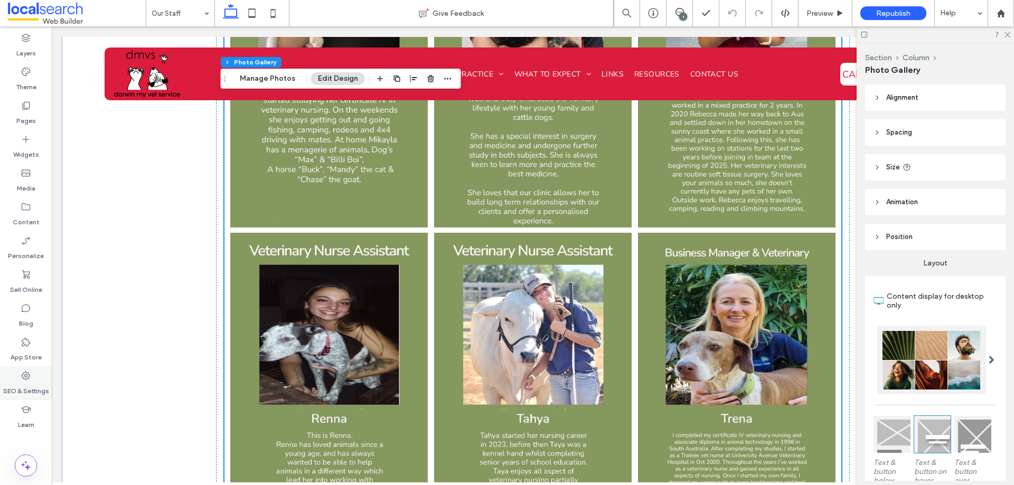
click at [15, 395] on label "SEO & Settings" at bounding box center [26, 388] width 46 height 15
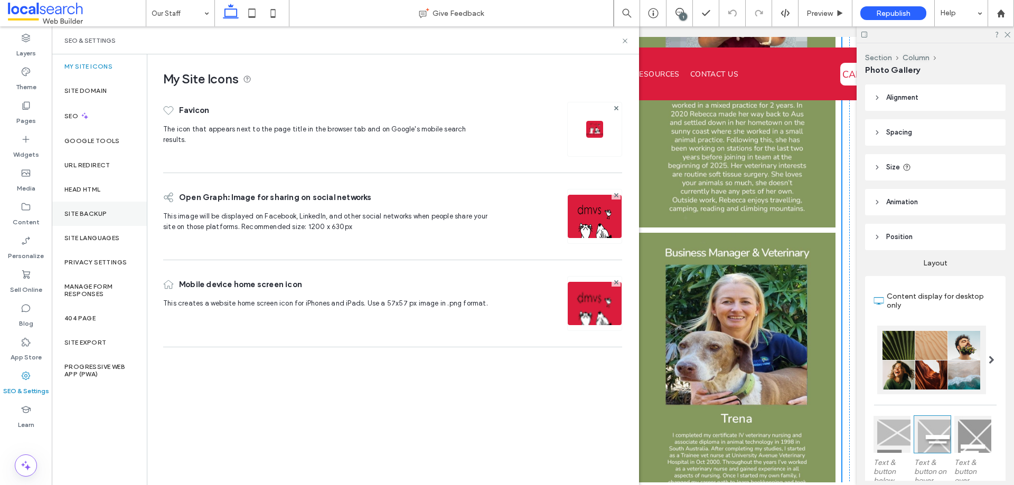
click at [99, 216] on label "Site Backup" at bounding box center [85, 213] width 42 height 7
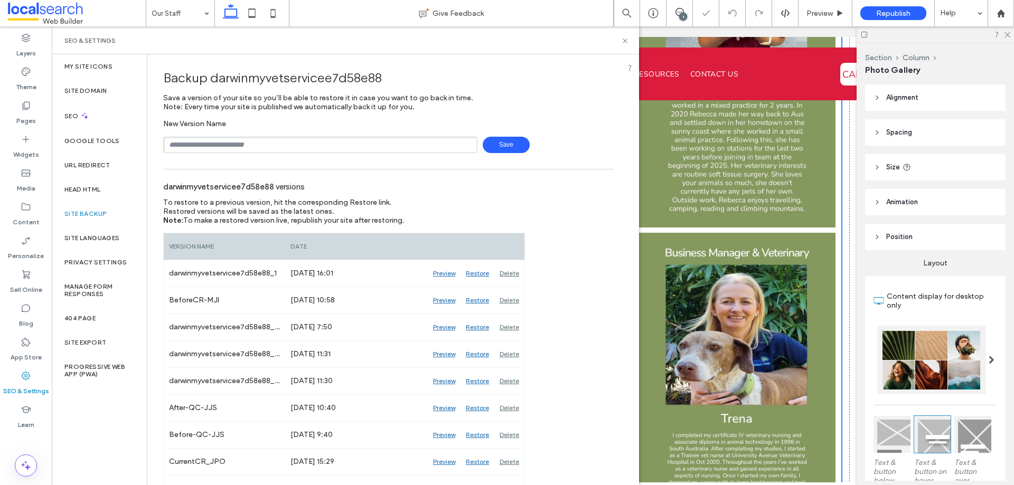
click at [287, 149] on input "text" at bounding box center [320, 145] width 314 height 16
type input "**********"
drag, startPoint x: 486, startPoint y: 140, endPoint x: 548, endPoint y: 139, distance: 62.3
click at [486, 140] on span "Save" at bounding box center [506, 145] width 47 height 16
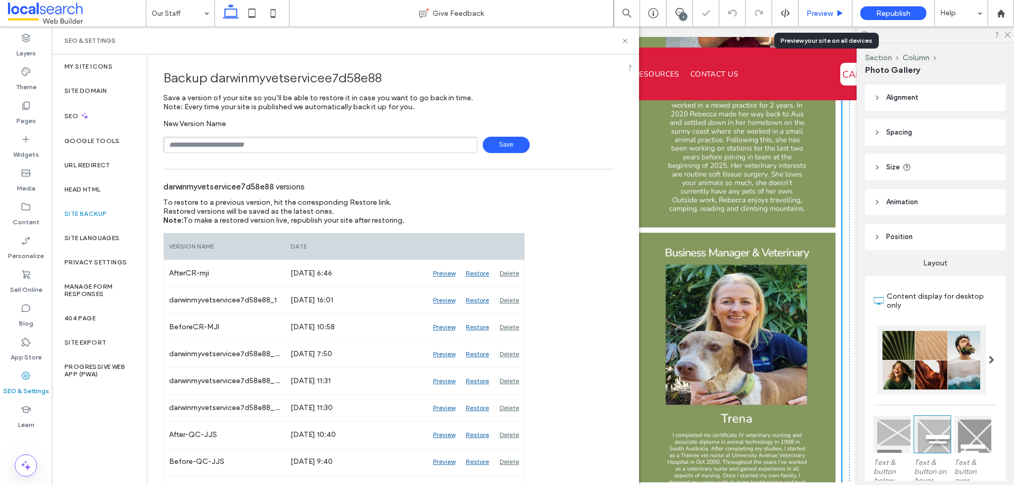
click at [823, 16] on span "Preview" at bounding box center [819, 13] width 26 height 9
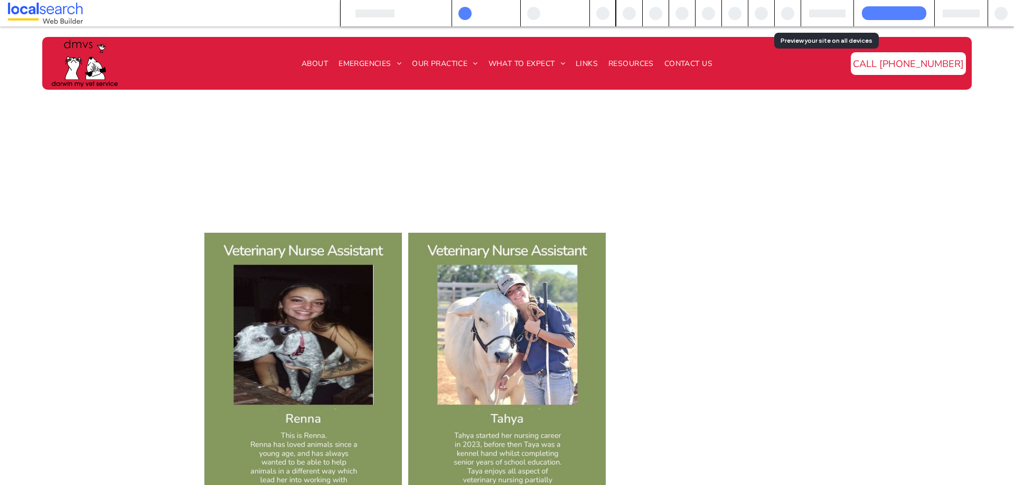
scroll to position [2331, 0]
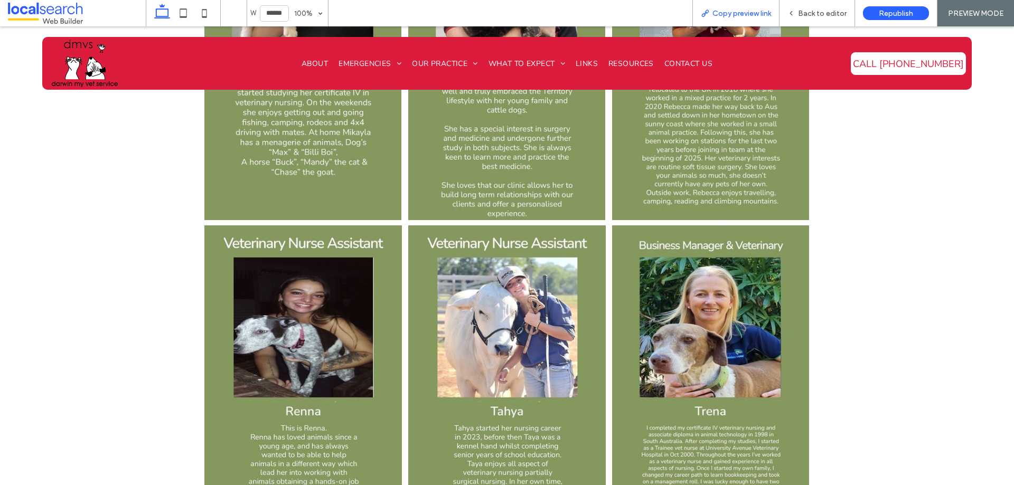
click at [766, 21] on div "Copy preview link" at bounding box center [735, 13] width 87 height 26
click at [757, 17] on span "Copy preview link" at bounding box center [741, 13] width 59 height 9
click at [738, 12] on span "Copy preview link" at bounding box center [741, 13] width 59 height 9
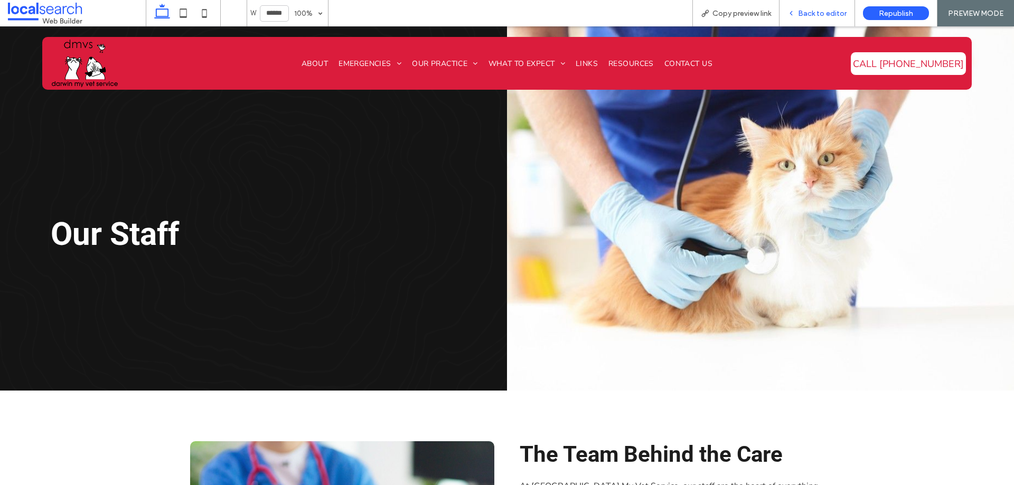
click at [814, 18] on div "Back to editor" at bounding box center [817, 13] width 76 height 26
click at [813, 15] on span "Back to editor" at bounding box center [822, 13] width 49 height 9
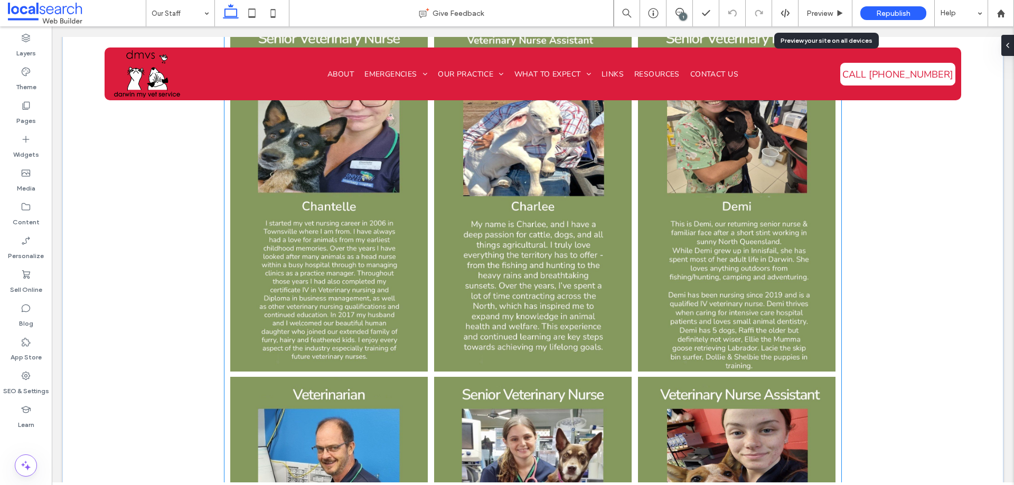
scroll to position [1109, 0]
click at [673, 12] on span at bounding box center [679, 12] width 26 height 8
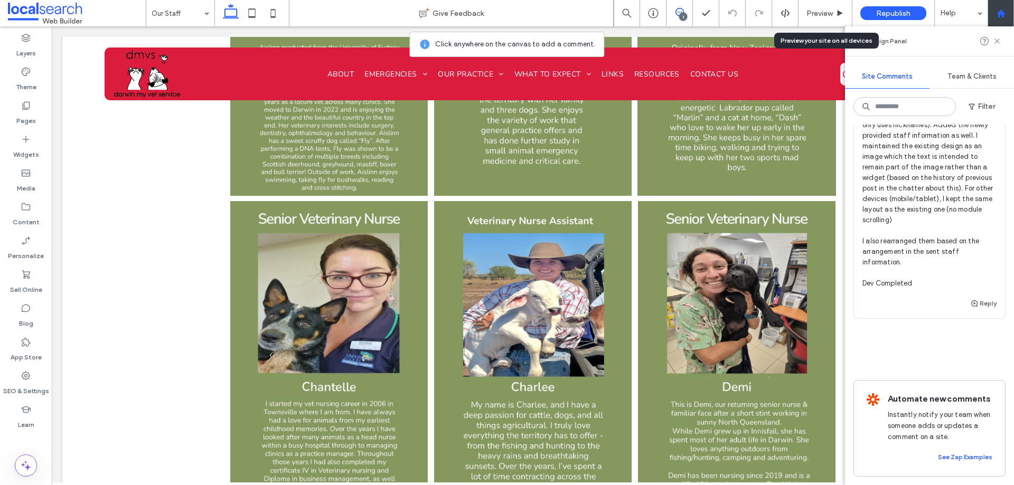
scroll to position [898, 0]
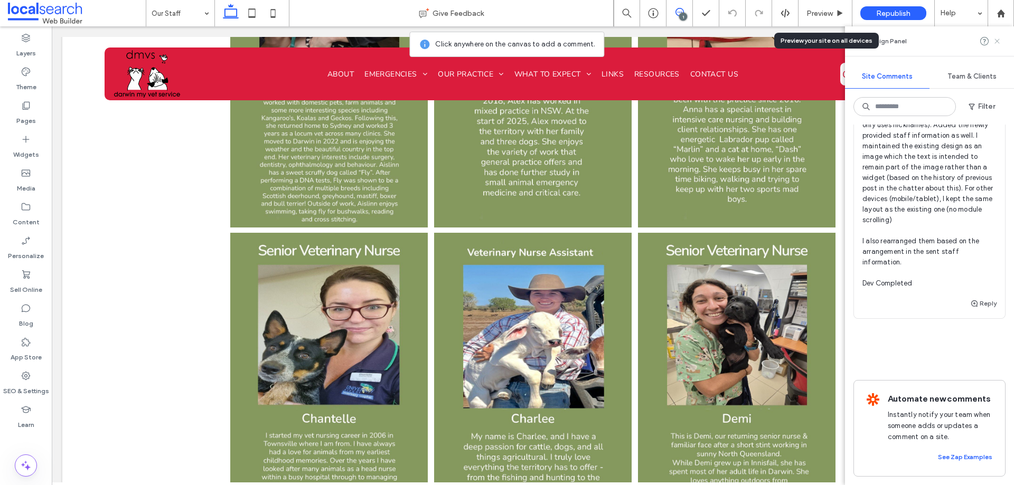
click at [994, 40] on icon at bounding box center [997, 41] width 8 height 8
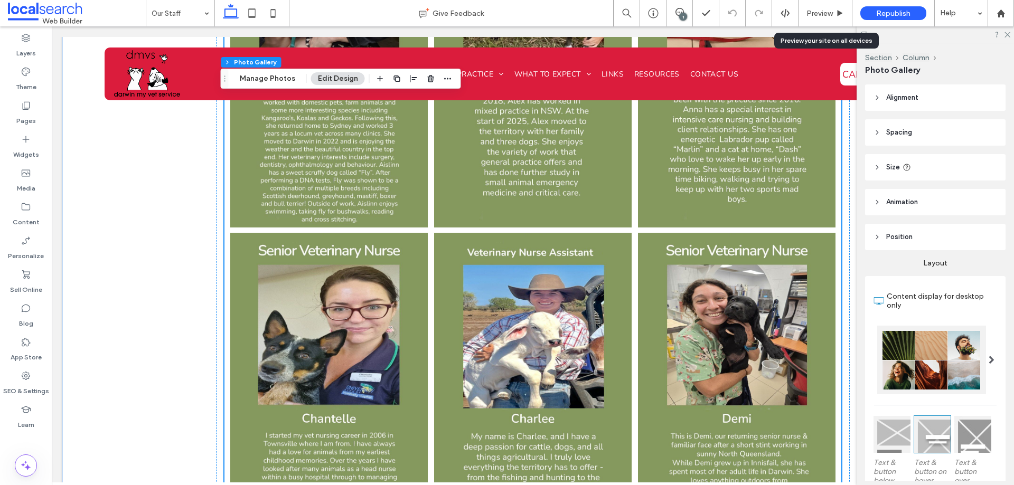
click at [464, 216] on li at bounding box center [533, 52] width 204 height 356
click at [260, 80] on button "Manage Photos" at bounding box center [267, 78] width 69 height 13
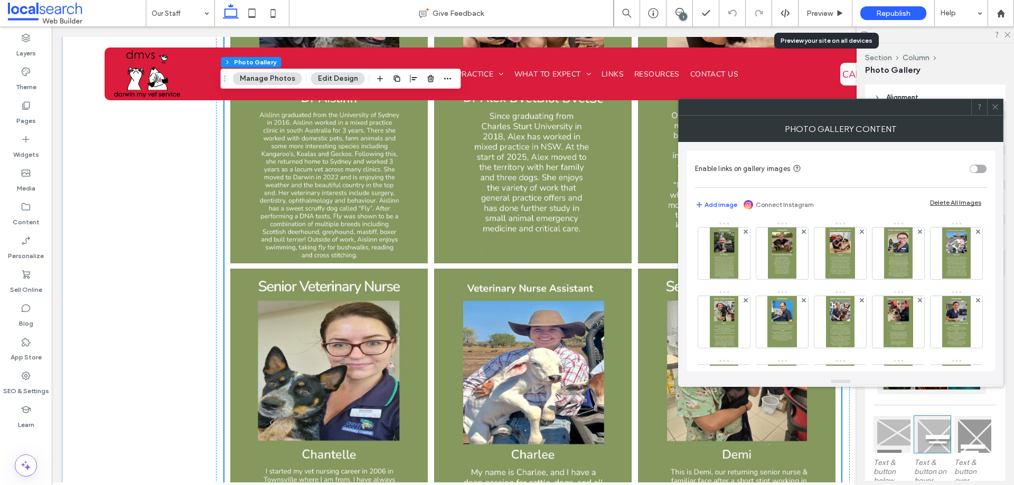
scroll to position [845, 0]
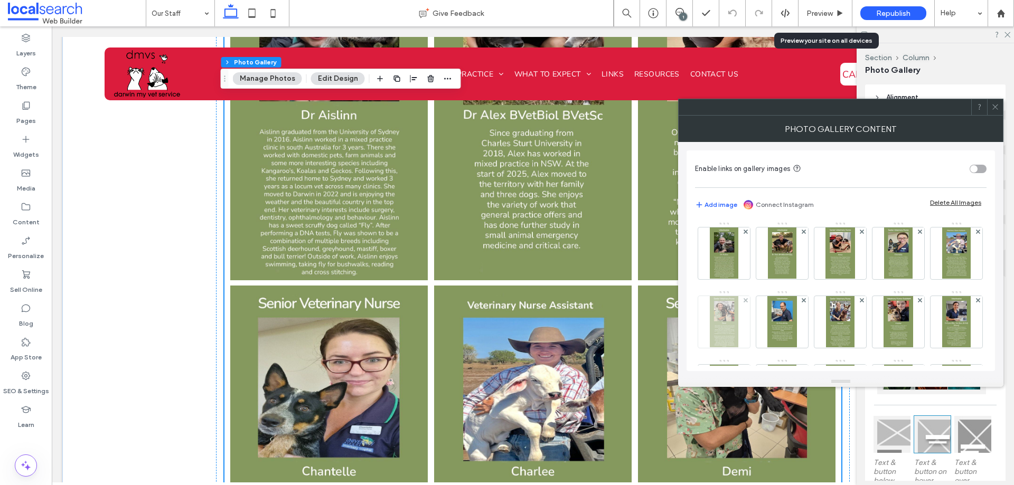
click at [739, 326] on img at bounding box center [724, 322] width 29 height 52
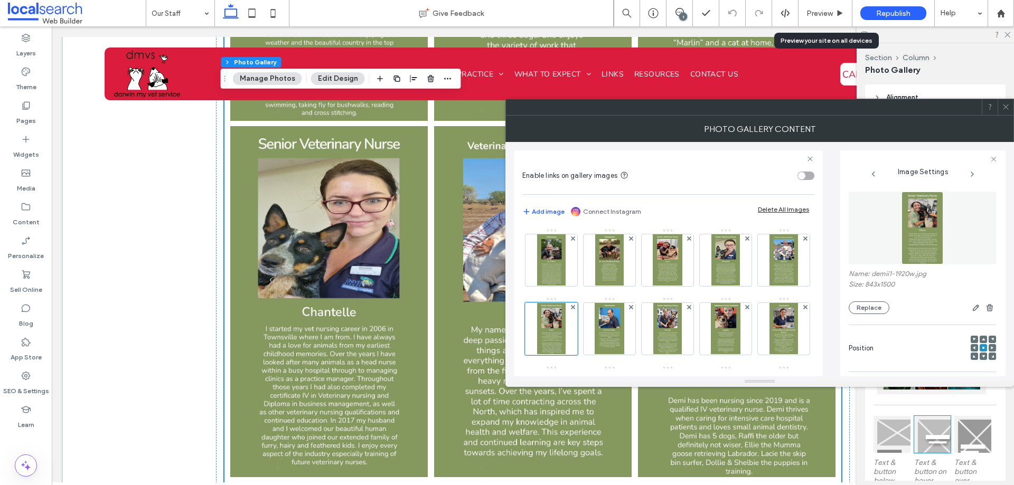
scroll to position [1003, 0]
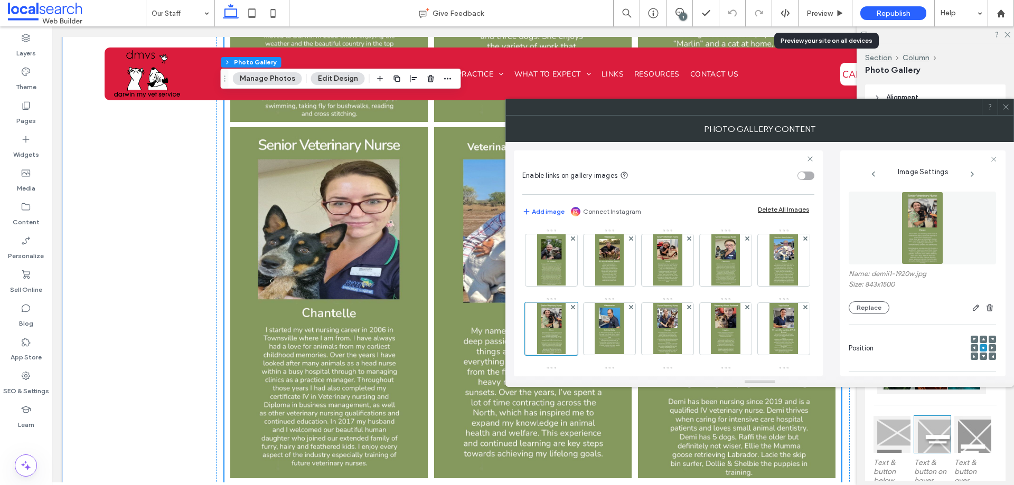
drag, startPoint x: 1009, startPoint y: 112, endPoint x: 960, endPoint y: 137, distance: 54.3
click at [1009, 112] on span at bounding box center [1006, 107] width 8 height 16
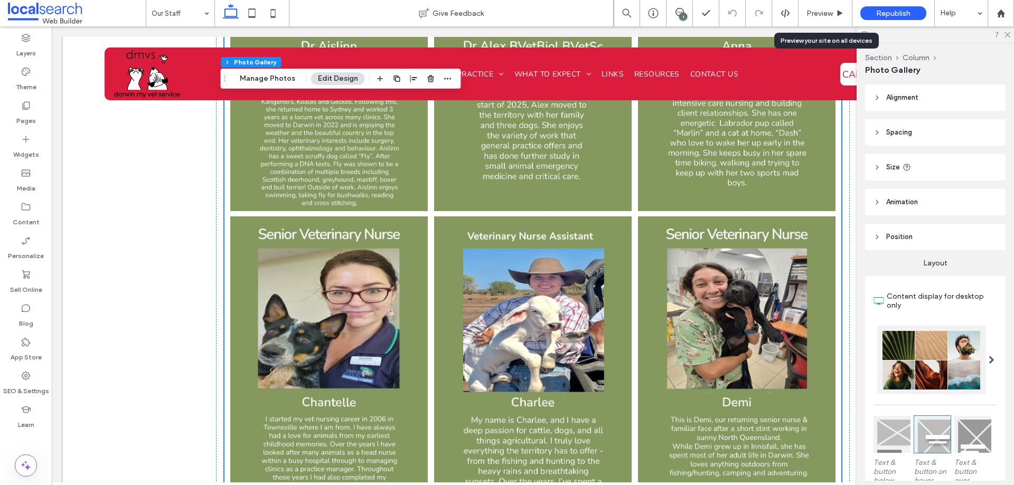
scroll to position [845, 0]
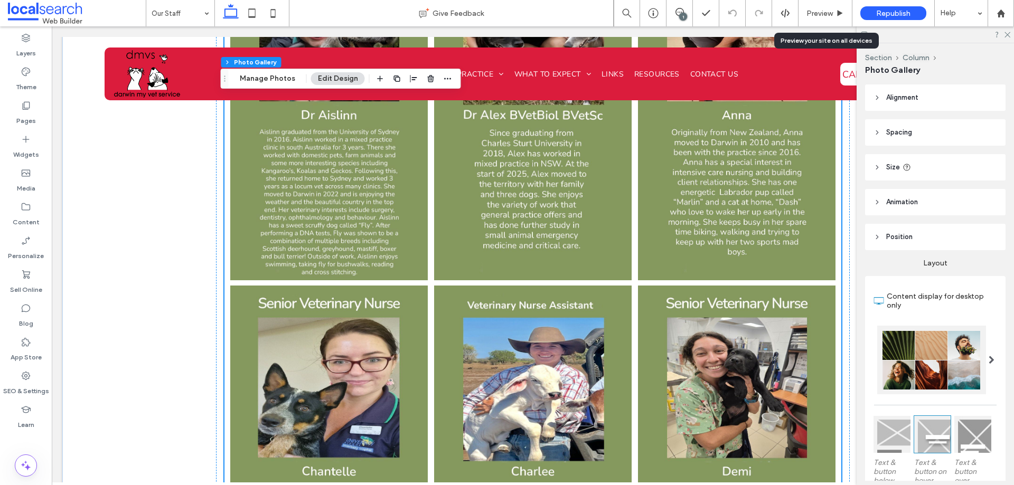
click at [271, 72] on div "Section Column Photo Gallery Manage Photos Edit Design" at bounding box center [341, 79] width 240 height 20
click at [273, 79] on button "Manage Photos" at bounding box center [267, 78] width 69 height 13
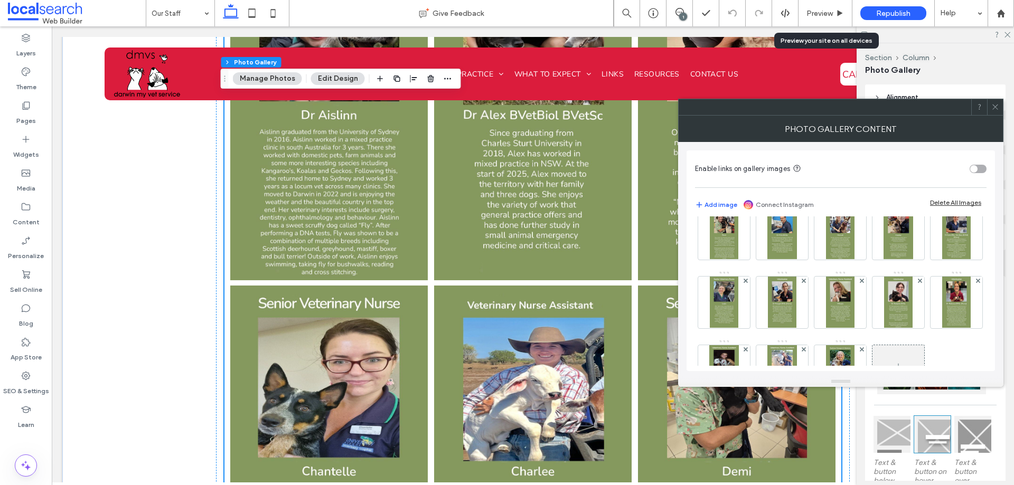
scroll to position [47, 0]
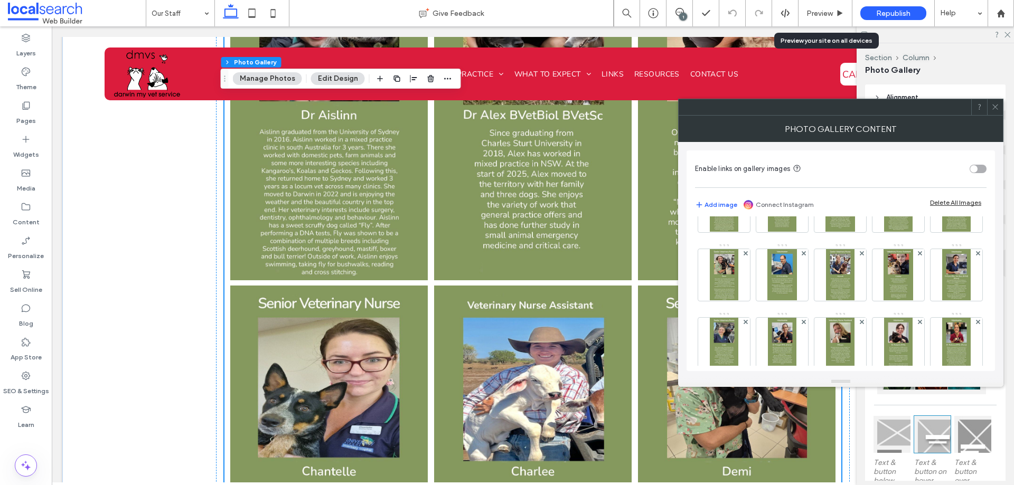
click at [999, 105] on div at bounding box center [995, 107] width 16 height 16
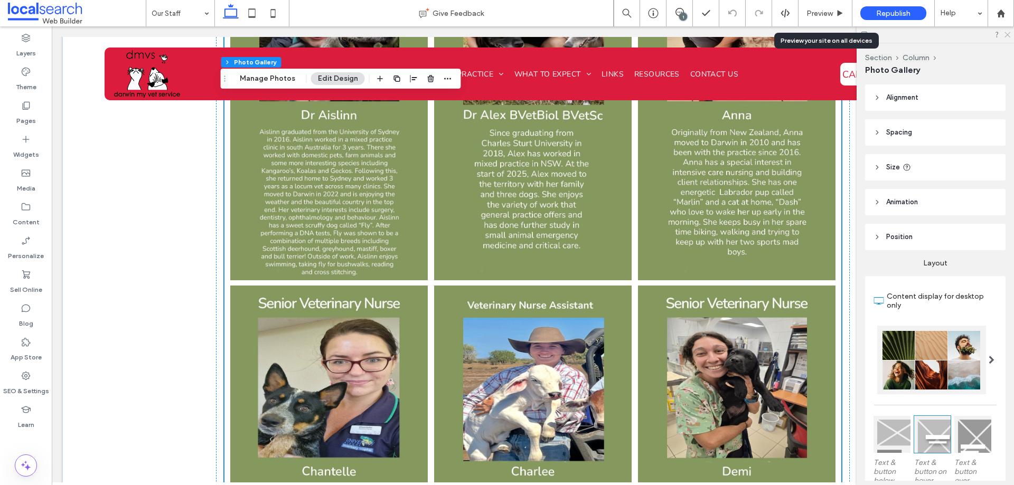
click at [1009, 32] on icon at bounding box center [1006, 34] width 7 height 7
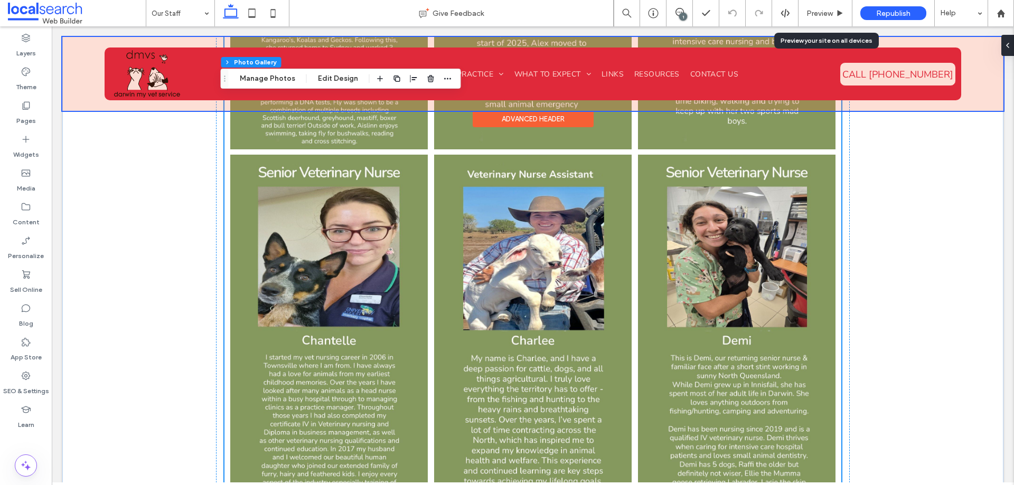
scroll to position [1003, 0]
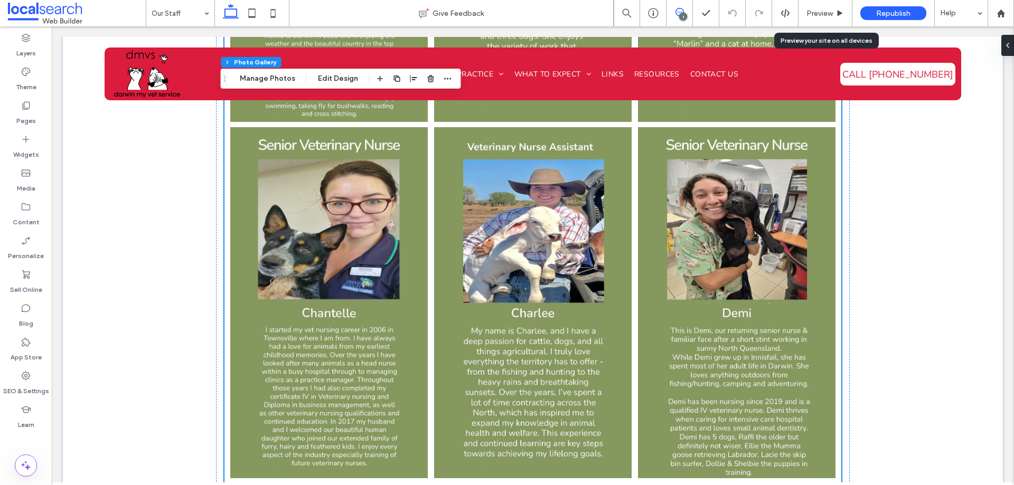
click at [679, 12] on icon at bounding box center [679, 12] width 8 height 8
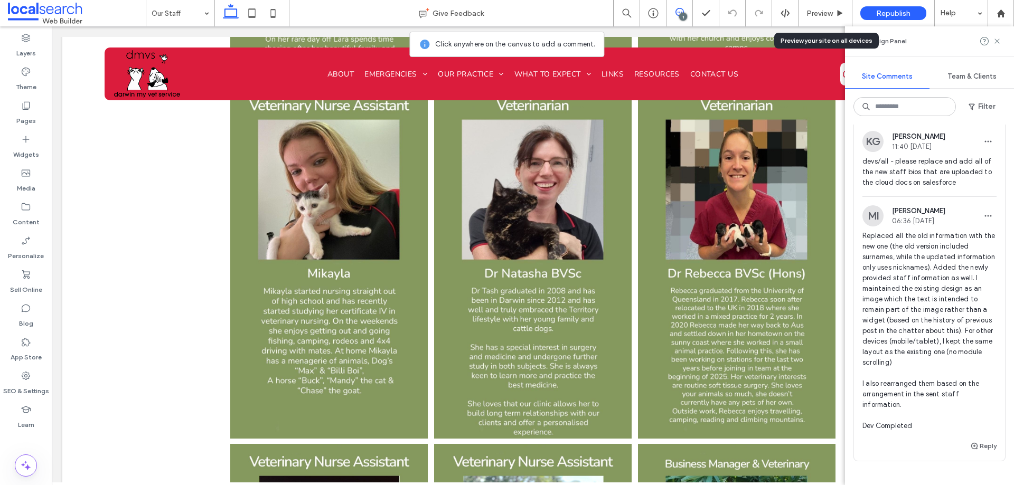
scroll to position [53, 0]
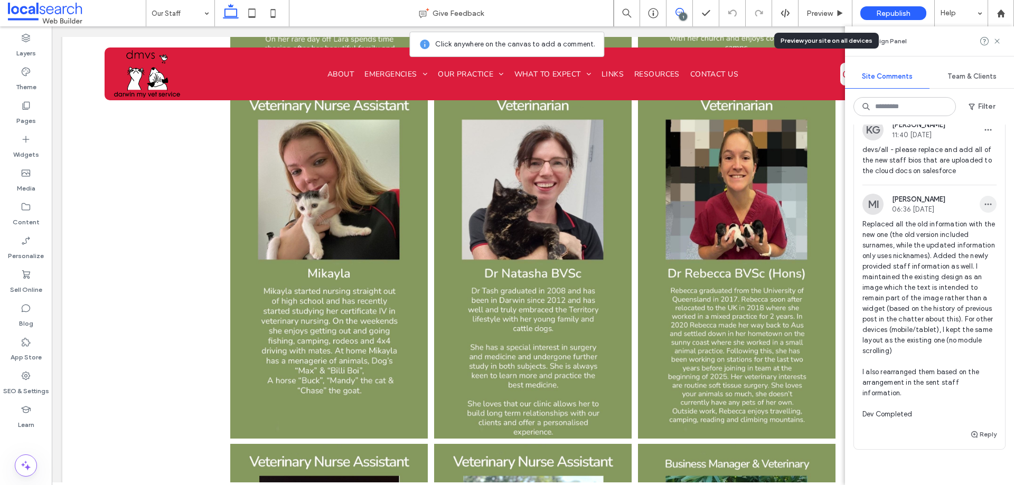
click at [984, 206] on icon "button" at bounding box center [988, 204] width 8 height 8
click at [967, 227] on div "Edit" at bounding box center [941, 232] width 94 height 20
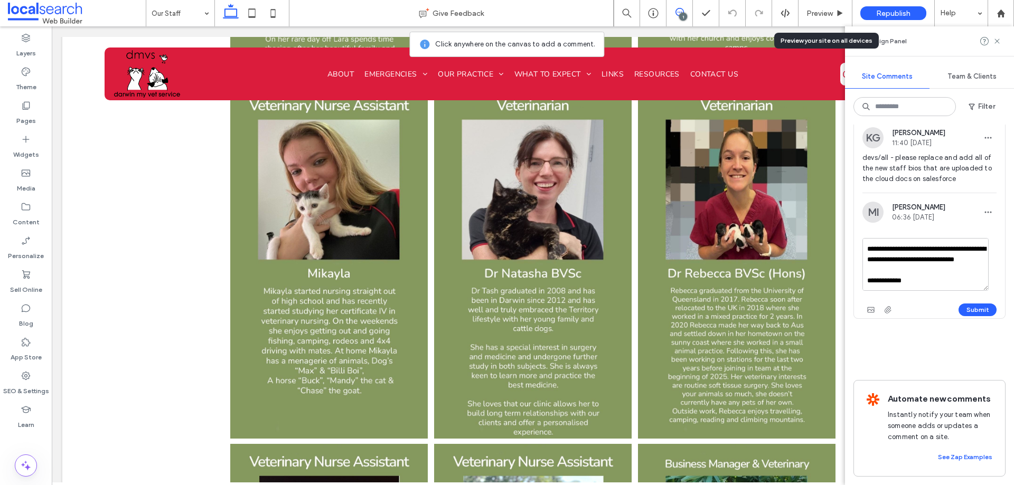
scroll to position [178, 0]
click at [921, 252] on textarea "**********" at bounding box center [925, 264] width 126 height 53
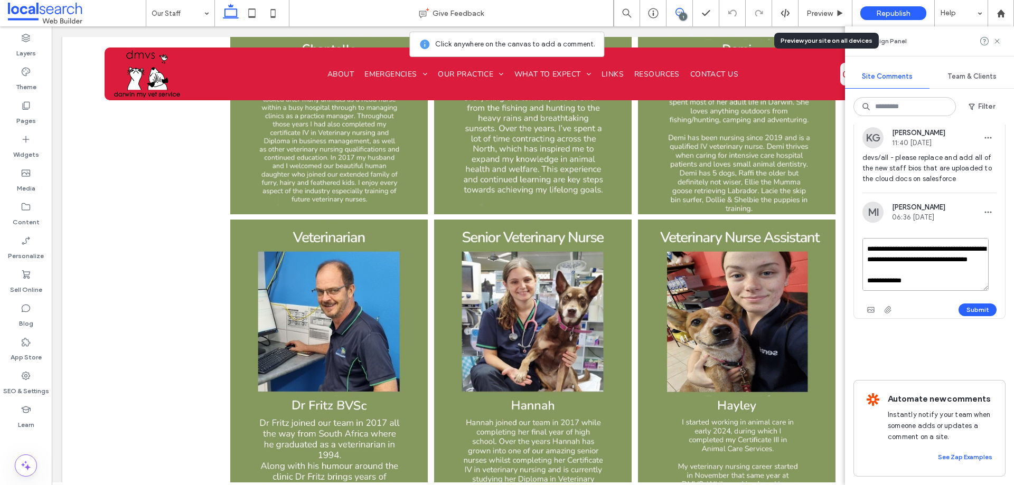
scroll to position [214, 0]
drag, startPoint x: 867, startPoint y: 233, endPoint x: 912, endPoint y: 256, distance: 50.8
click at [912, 256] on textarea "**********" at bounding box center [925, 264] width 126 height 53
click at [897, 243] on textarea "**********" at bounding box center [925, 264] width 126 height 53
drag, startPoint x: 879, startPoint y: 248, endPoint x: 911, endPoint y: 250, distance: 32.2
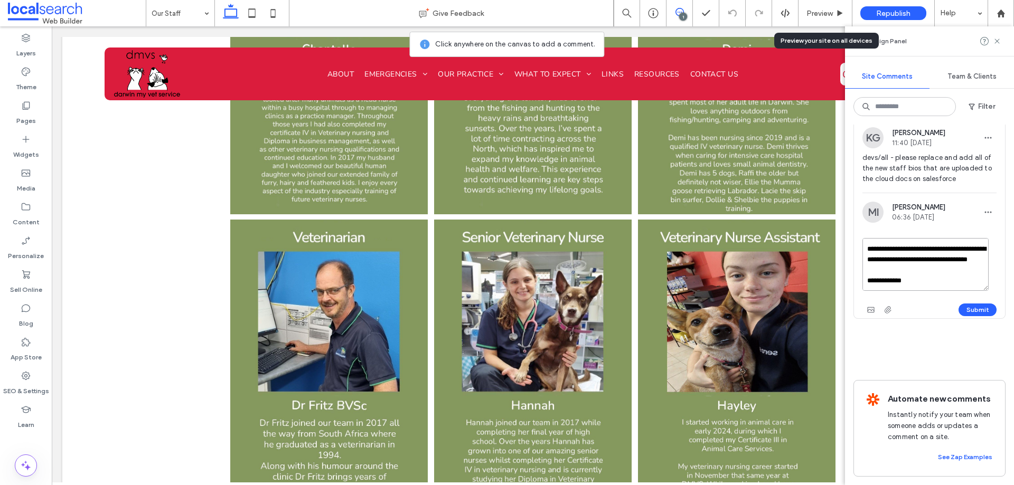
click at [911, 250] on textarea "**********" at bounding box center [925, 264] width 126 height 53
drag, startPoint x: 866, startPoint y: 235, endPoint x: 911, endPoint y: 258, distance: 50.3
click at [911, 258] on textarea "**********" at bounding box center [925, 264] width 126 height 53
type textarea "**********"
click at [960, 304] on button "Submit" at bounding box center [977, 310] width 38 height 13
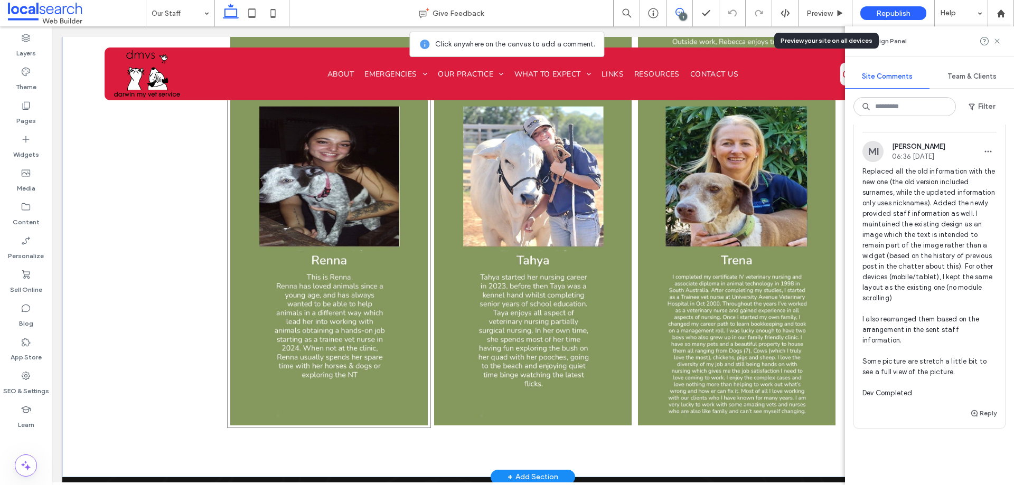
scroll to position [2429, 0]
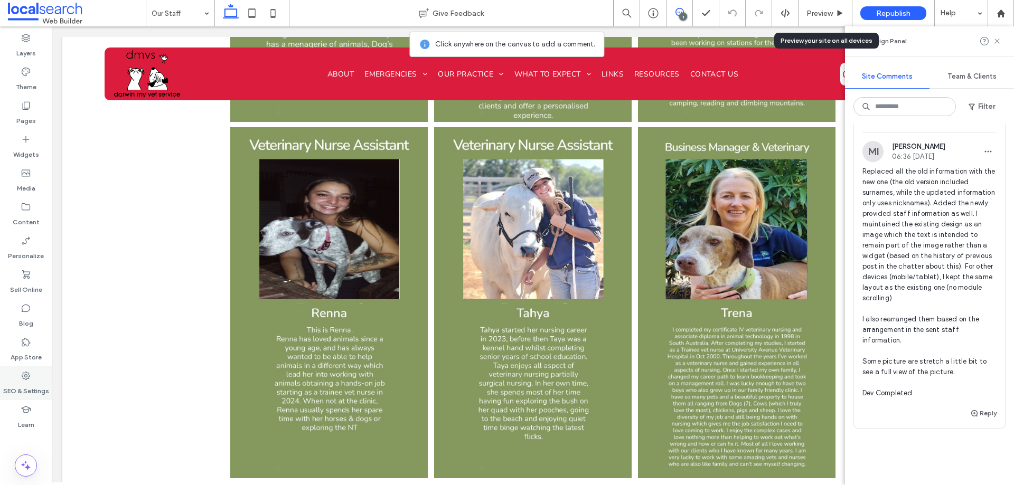
click at [26, 379] on use at bounding box center [26, 376] width 8 height 8
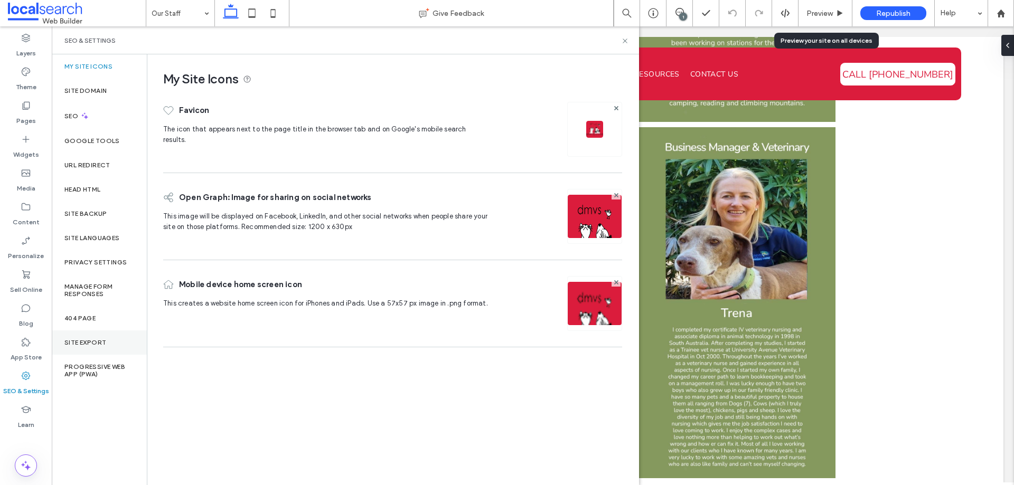
scroll to position [0, 0]
click at [102, 207] on div "Site Backup" at bounding box center [99, 214] width 95 height 24
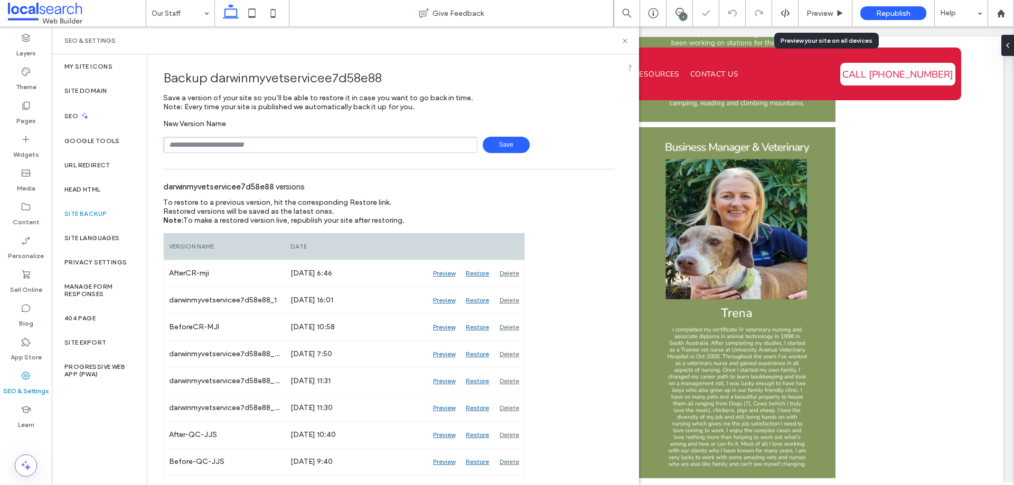
click at [503, 138] on span "Save" at bounding box center [506, 145] width 47 height 16
